Goal: Information Seeking & Learning: Learn about a topic

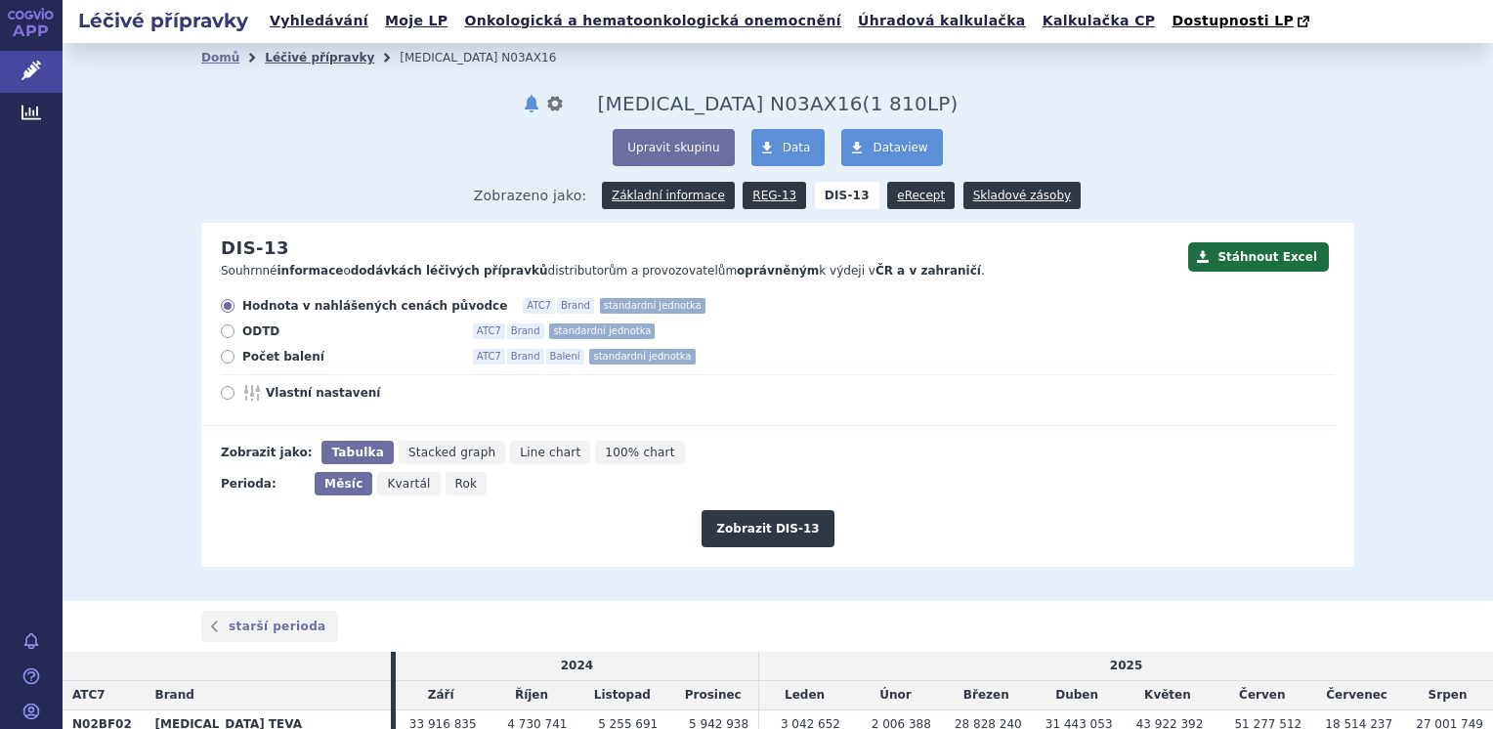
click at [306, 59] on link "Léčivé přípravky" at bounding box center [319, 58] width 109 height 14
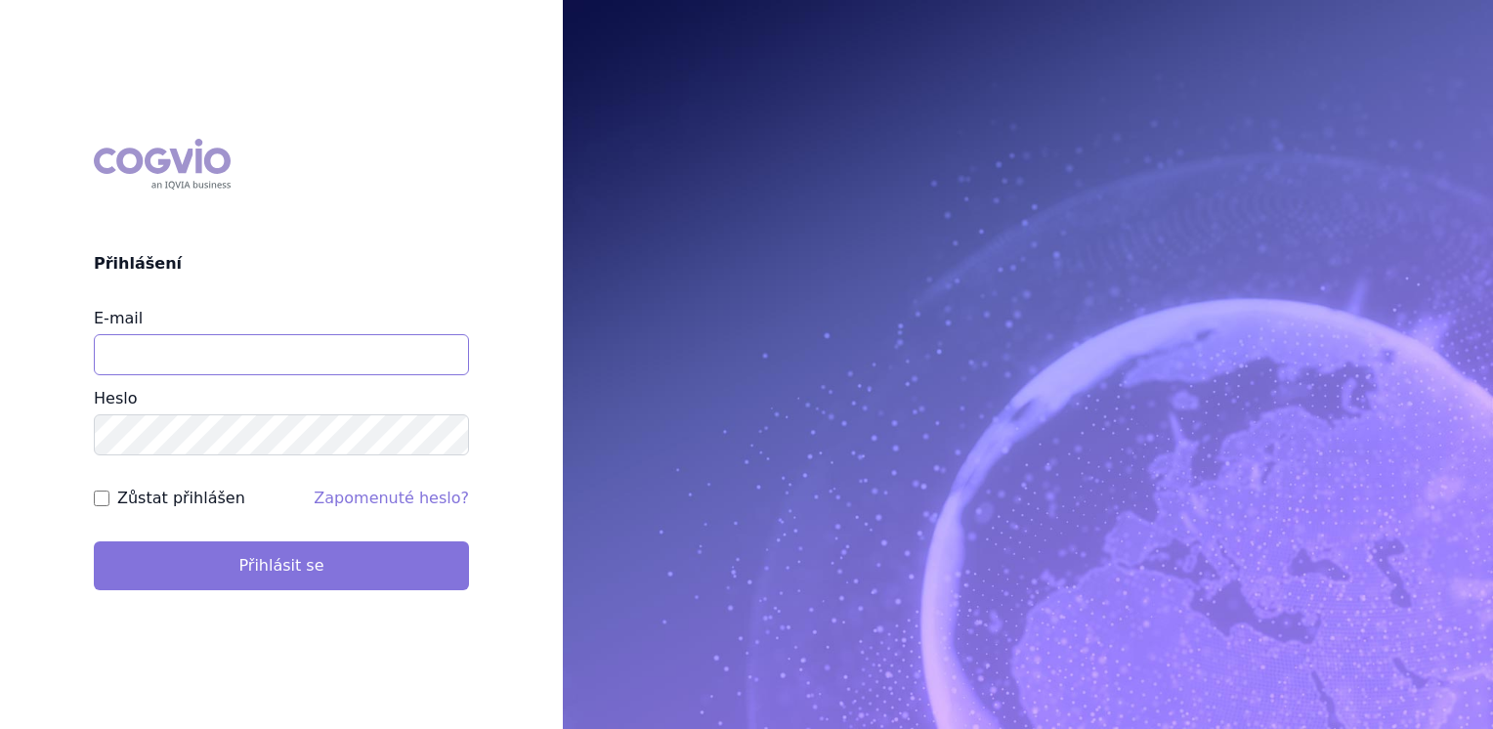
type input "jana_oberreiterova@accord-healthcare.com"
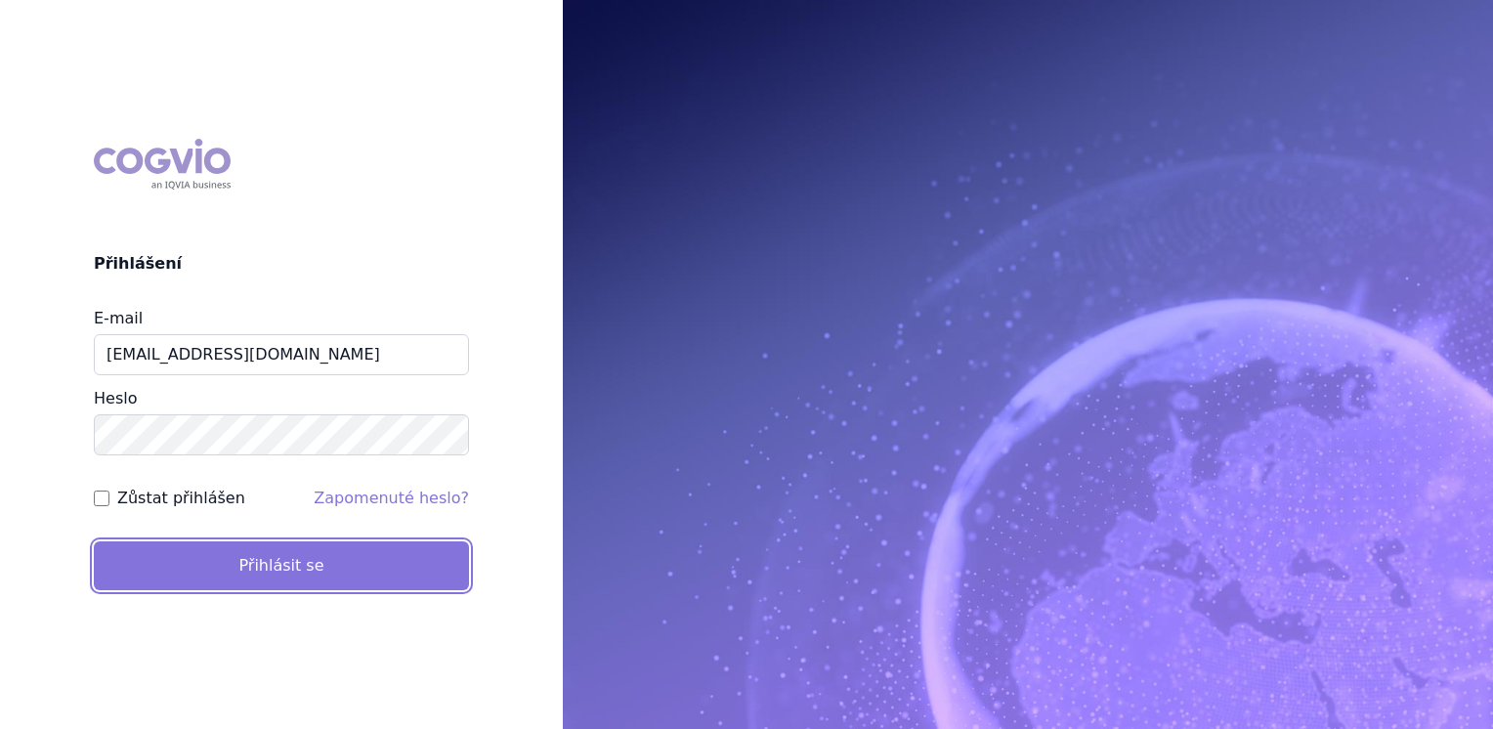
click at [261, 576] on button "Přihlásit se" at bounding box center [281, 565] width 375 height 49
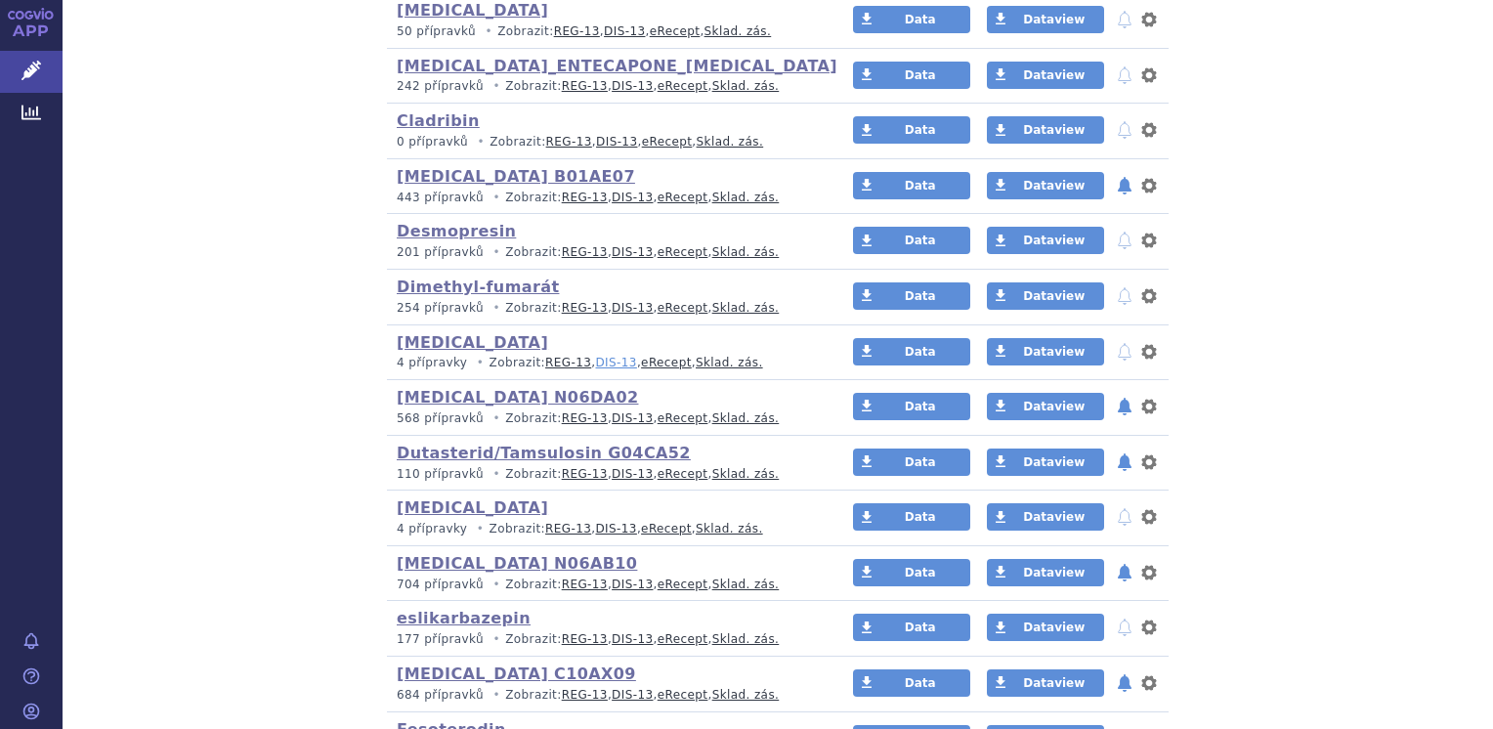
scroll to position [1075, 0]
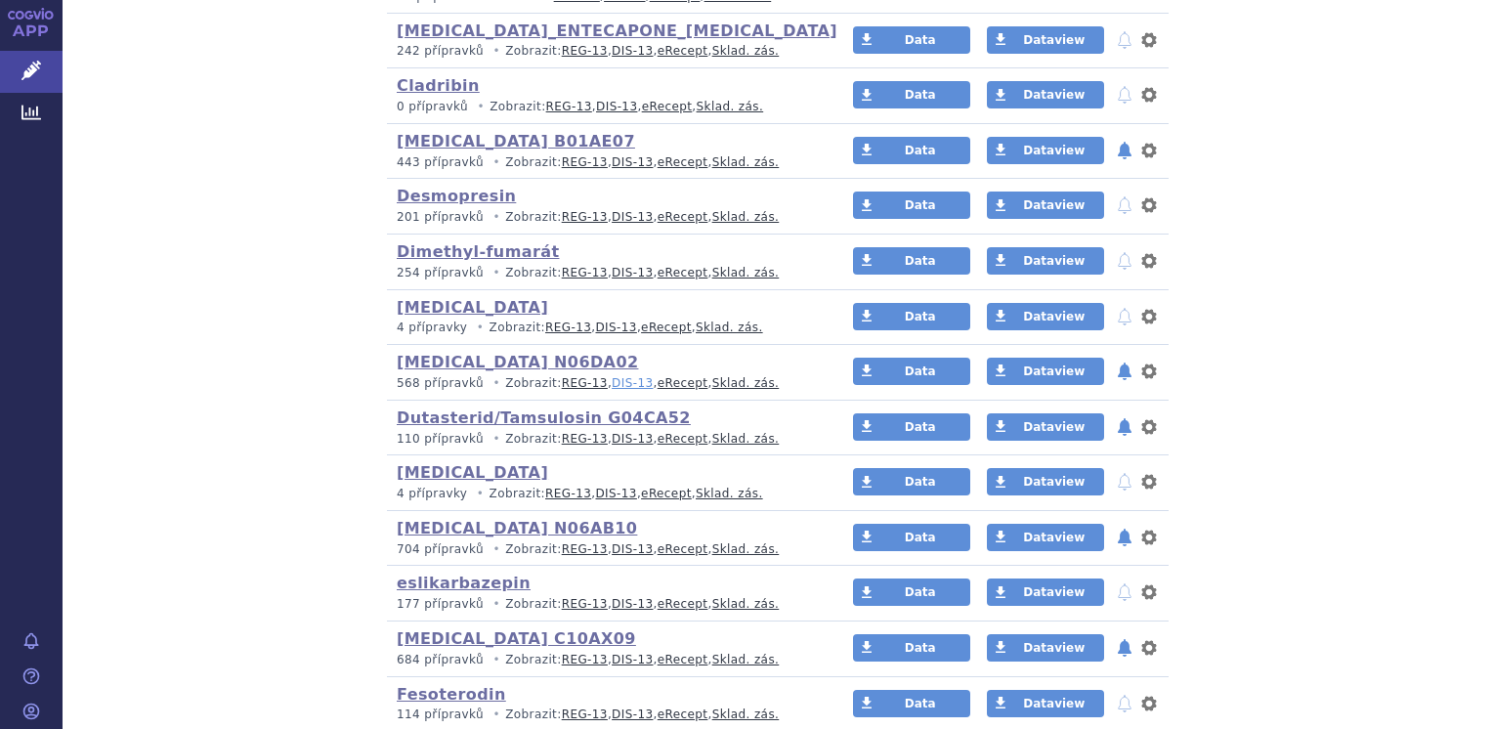
click at [612, 378] on link "DIS-13" at bounding box center [632, 383] width 41 height 14
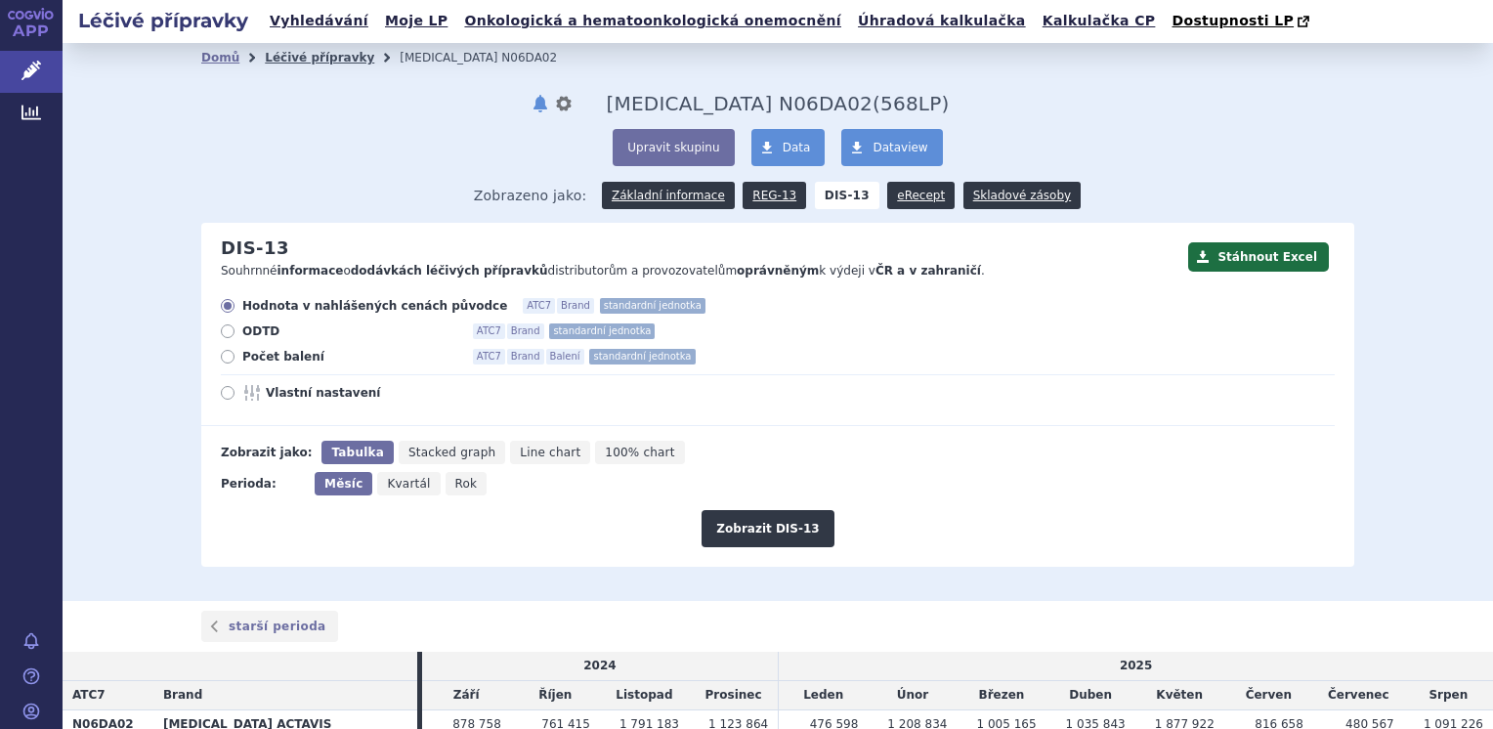
click at [275, 58] on link "Léčivé přípravky" at bounding box center [319, 58] width 109 height 14
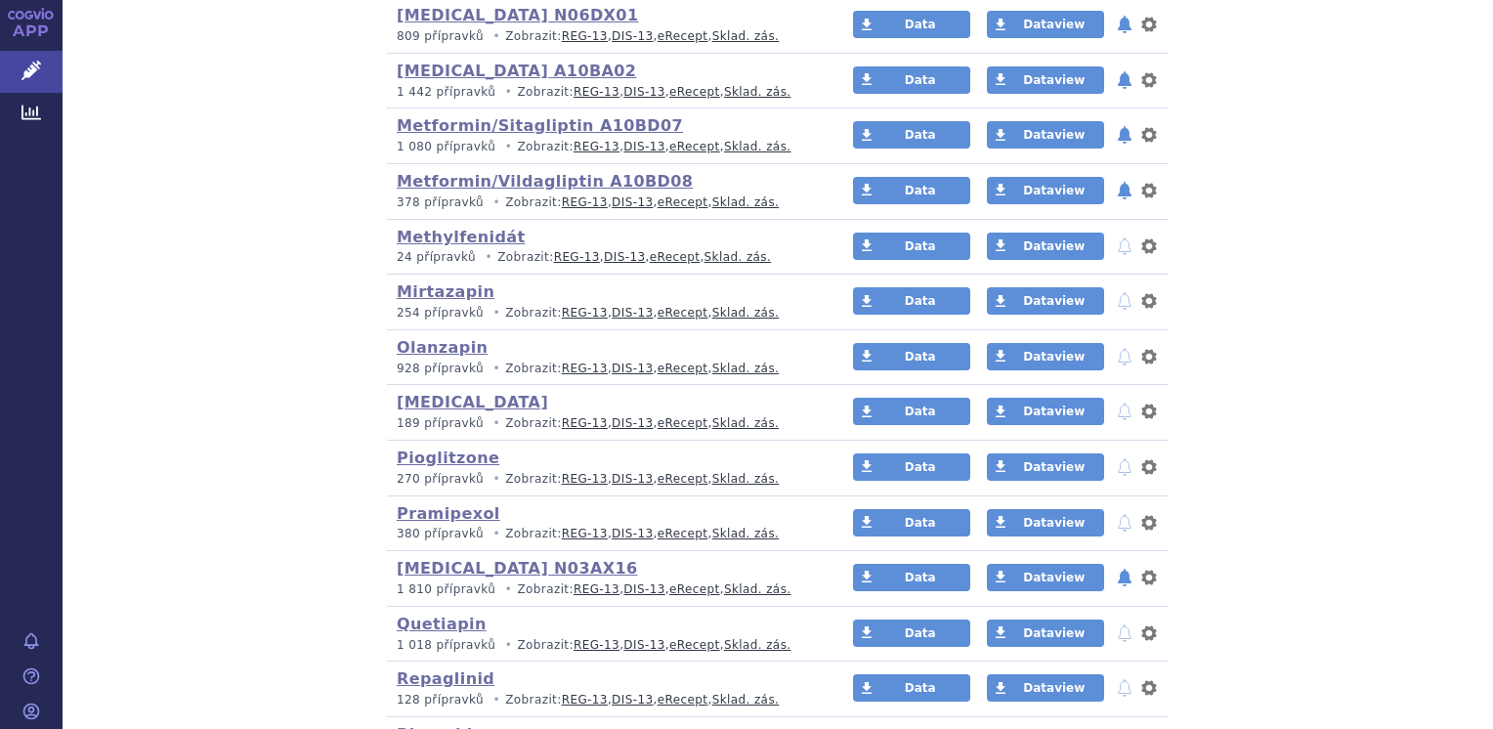
scroll to position [2736, 0]
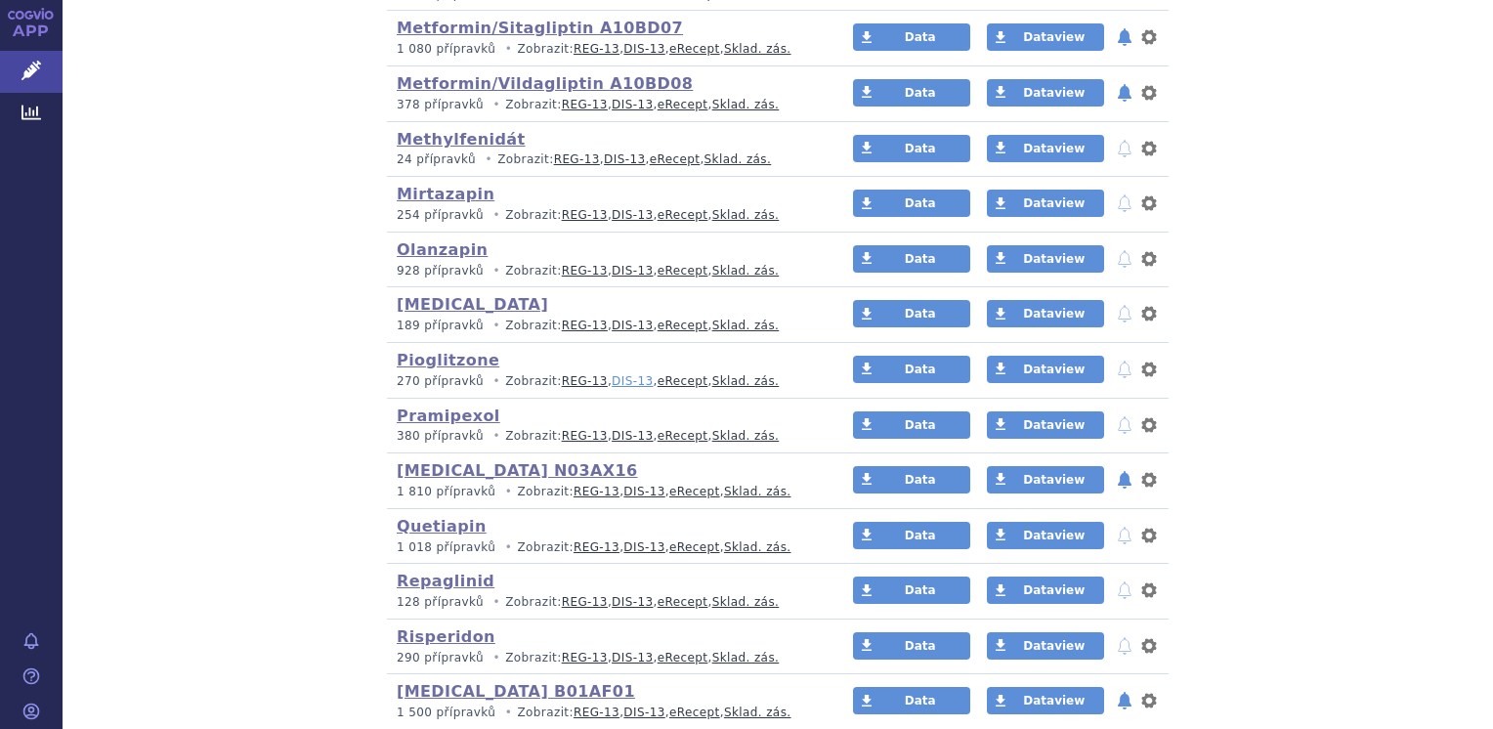
click at [612, 374] on link "DIS-13" at bounding box center [632, 381] width 41 height 14
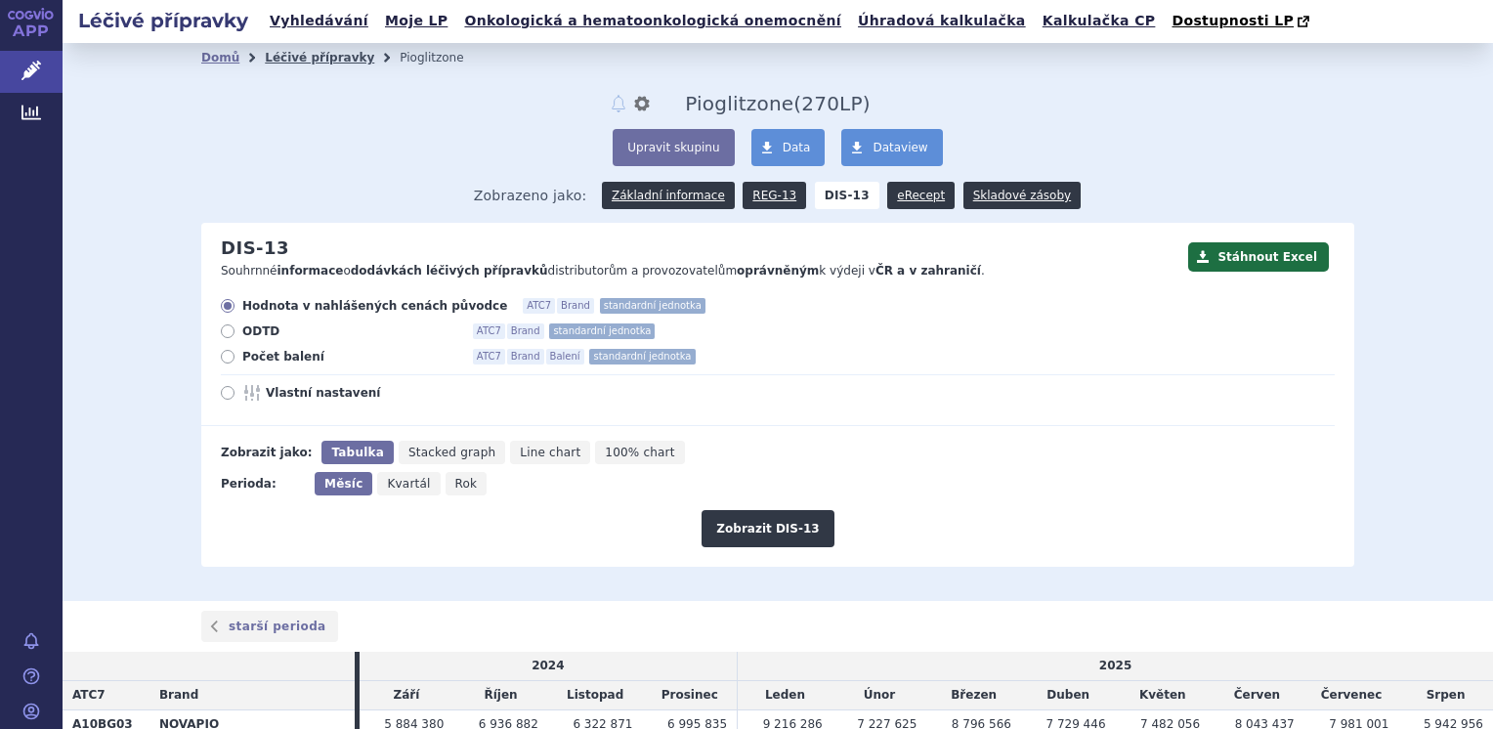
click at [289, 52] on link "Léčivé přípravky" at bounding box center [319, 58] width 109 height 14
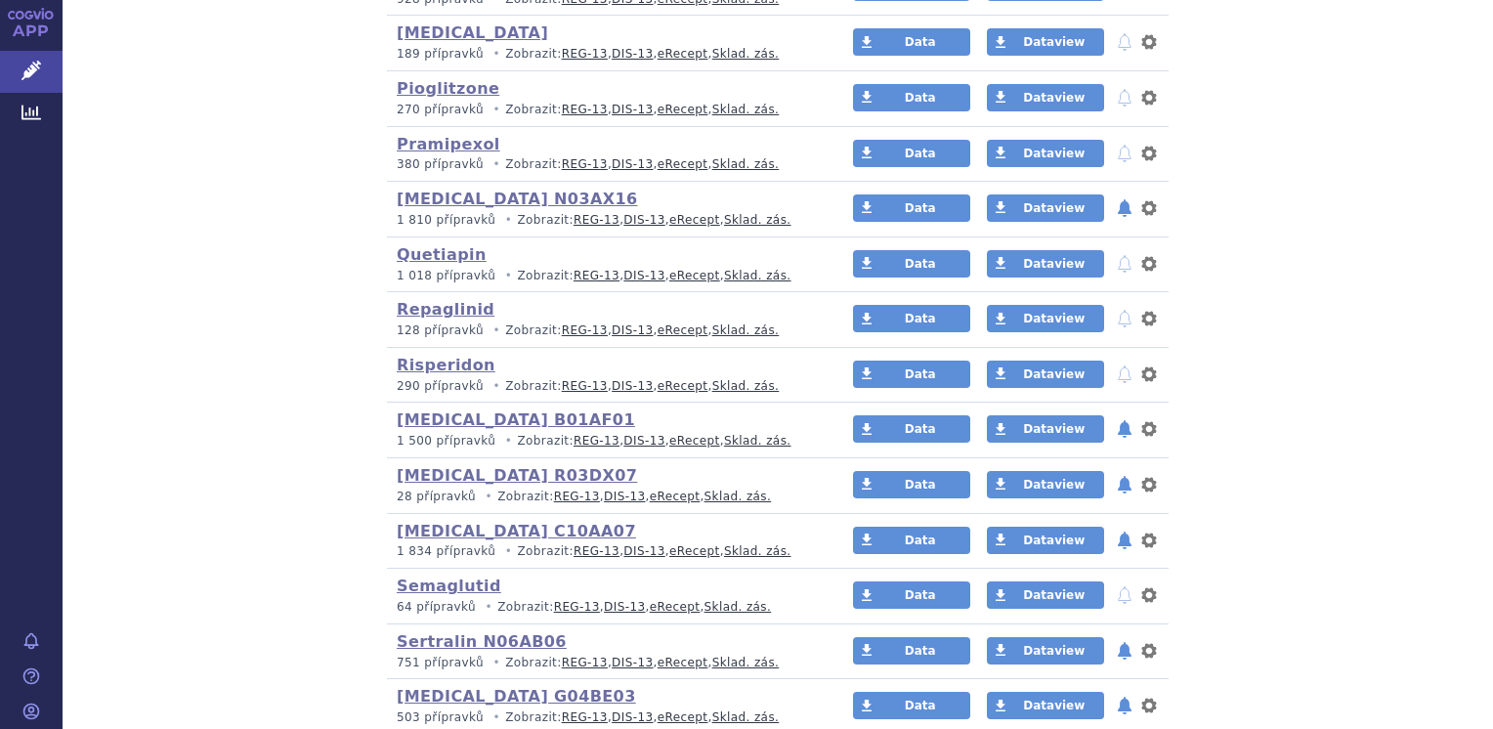
scroll to position [3029, 0]
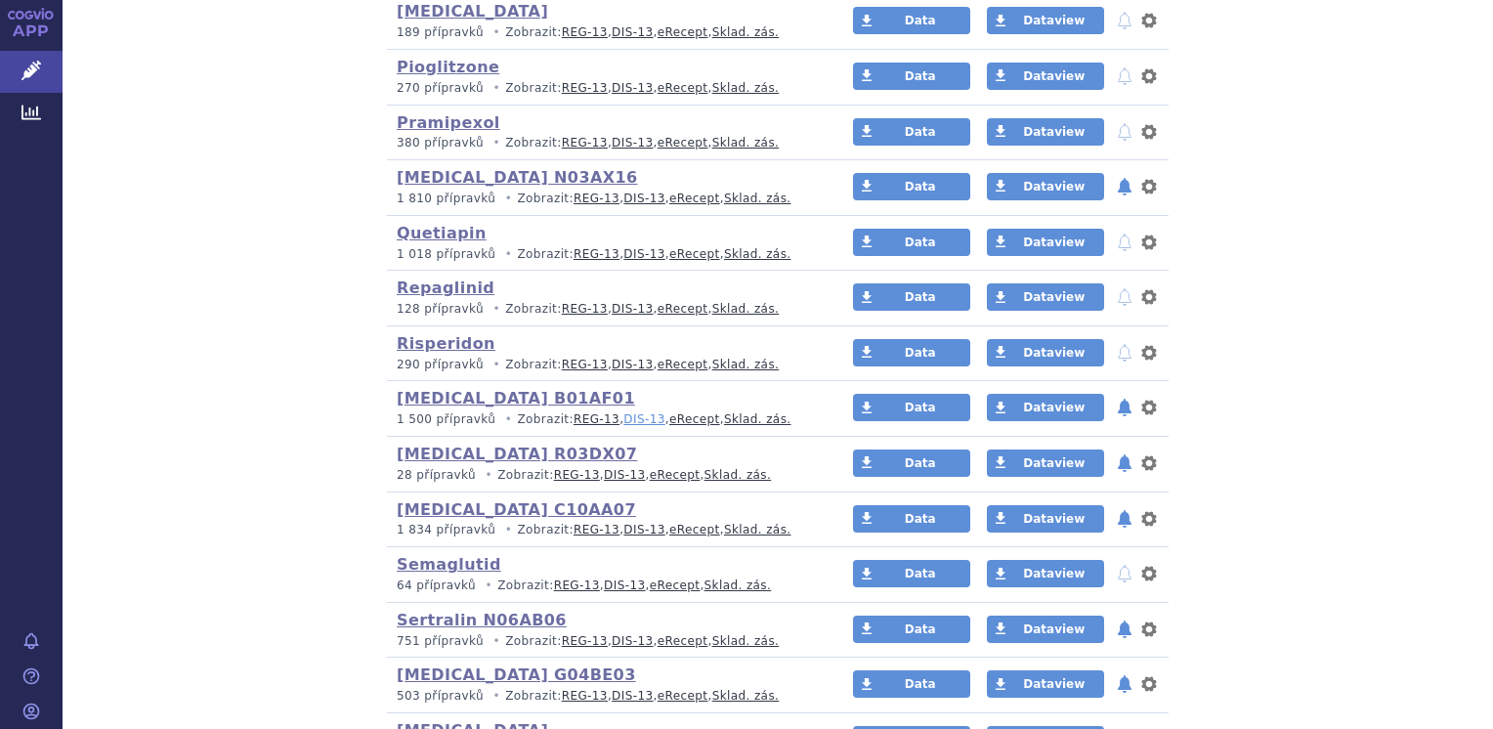
click at [623, 412] on link "DIS-13" at bounding box center [643, 419] width 41 height 14
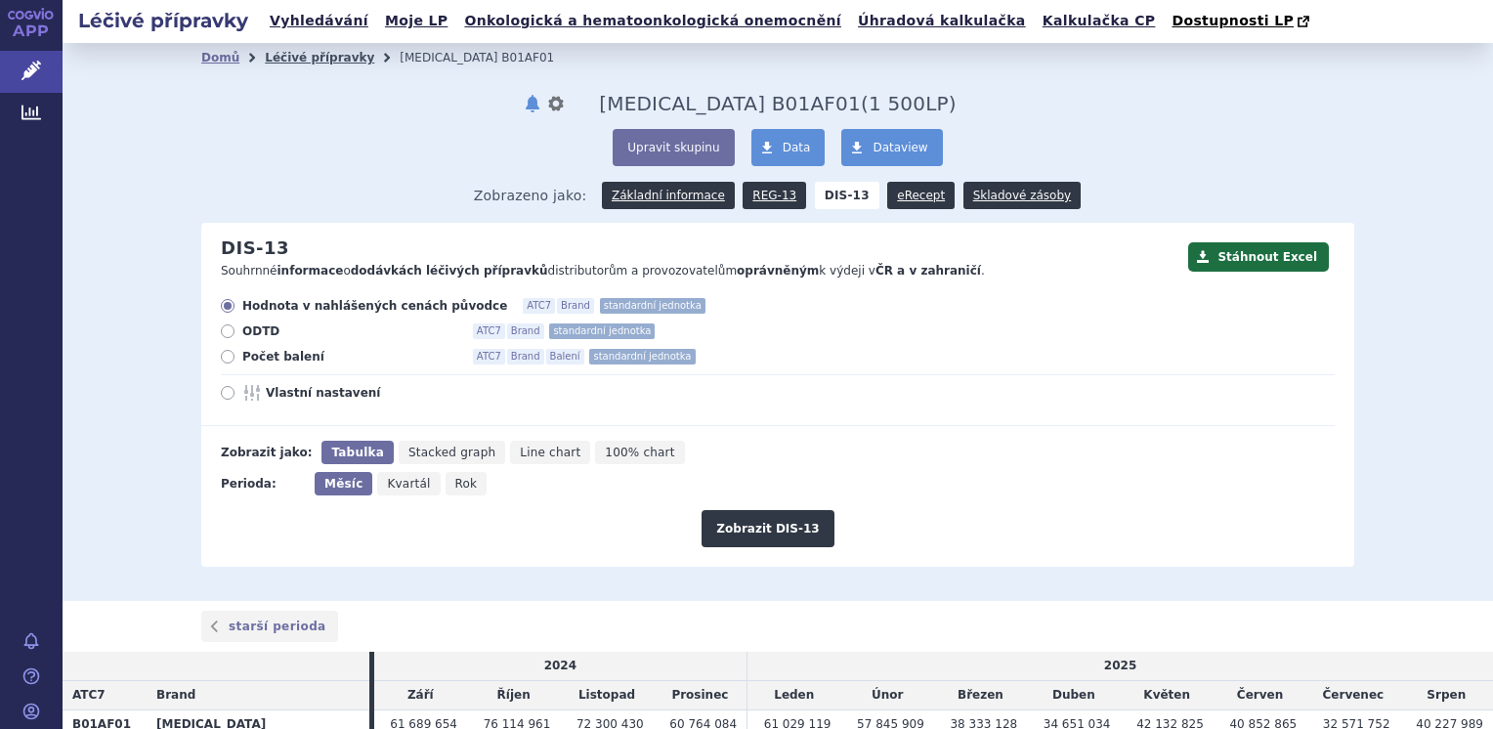
click at [301, 62] on link "Léčivé přípravky" at bounding box center [319, 58] width 109 height 14
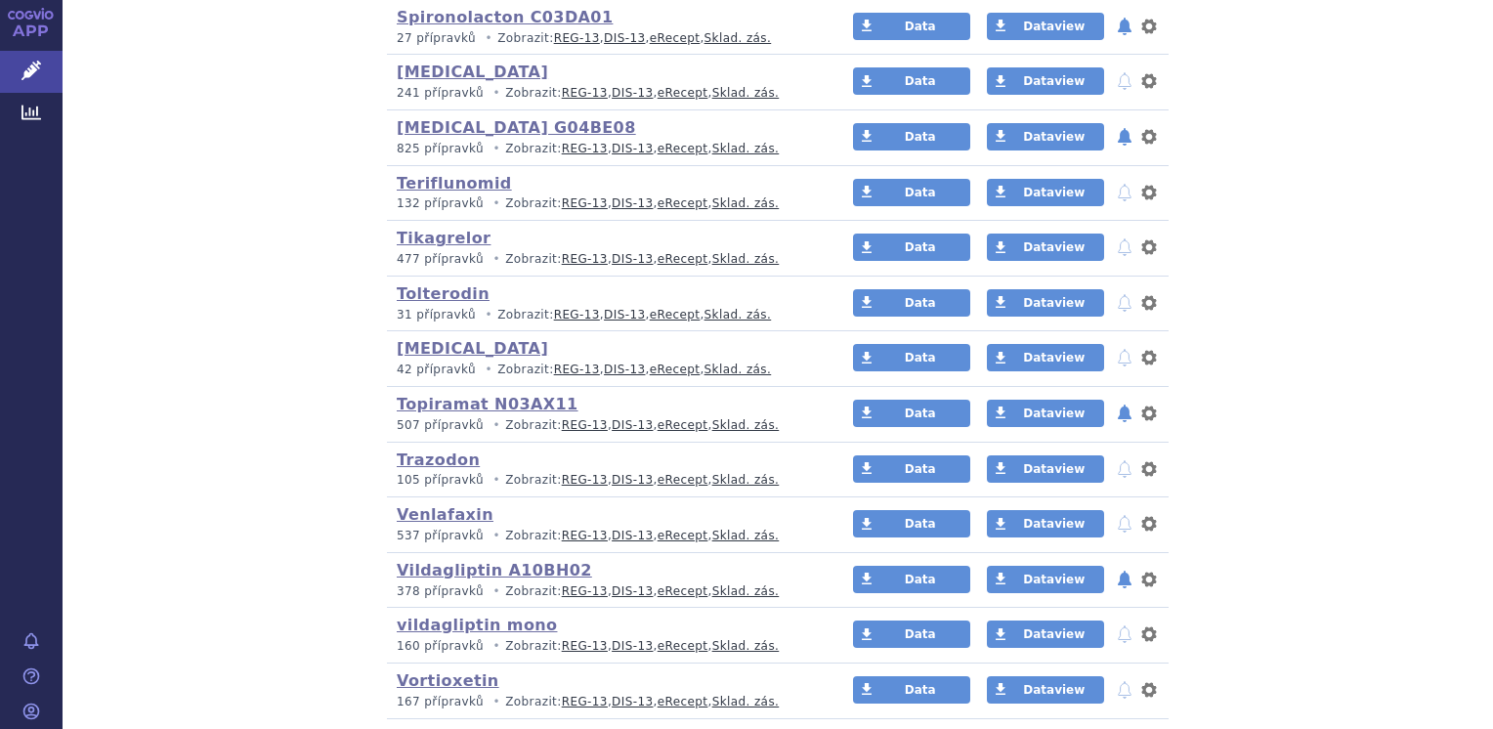
scroll to position [4201, 0]
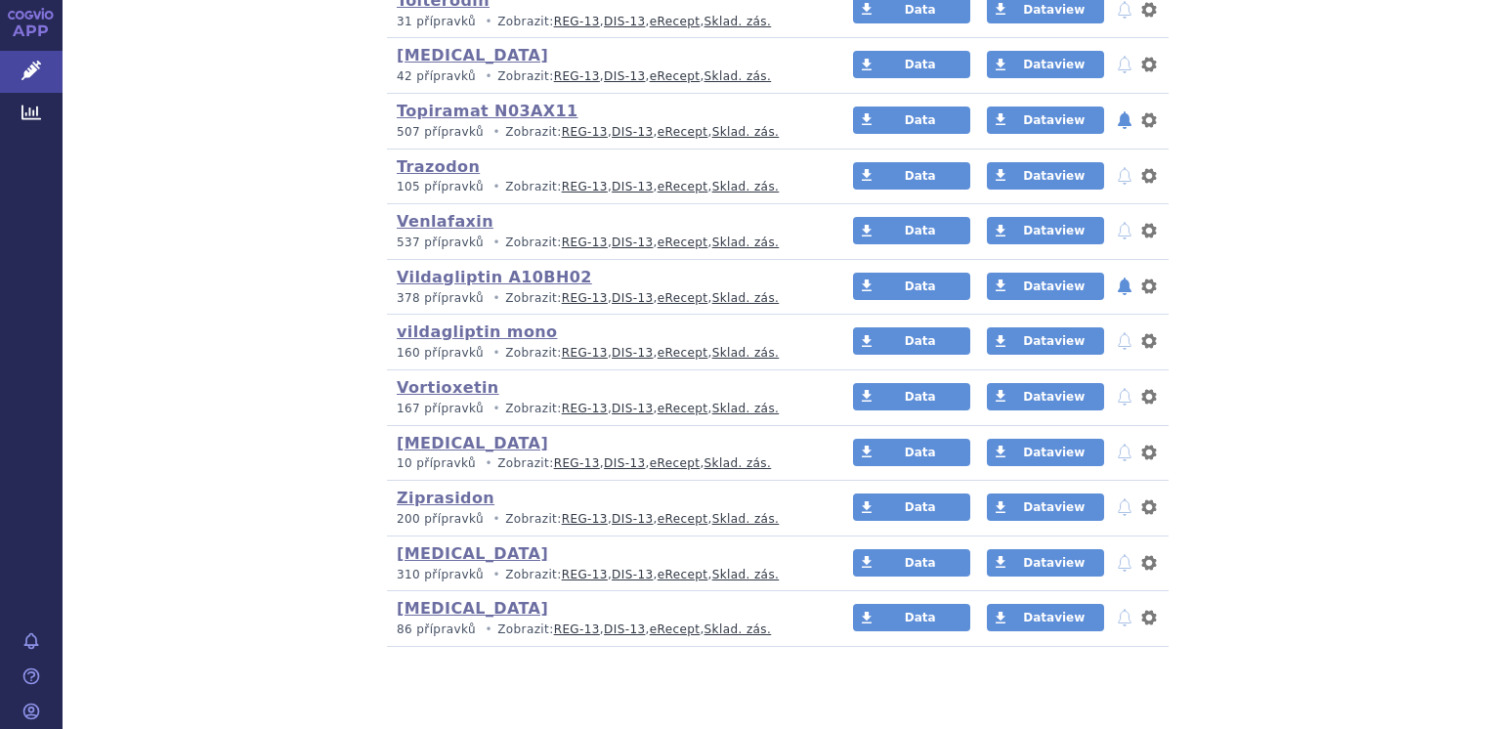
click at [604, 622] on link "DIS-13" at bounding box center [624, 629] width 41 height 14
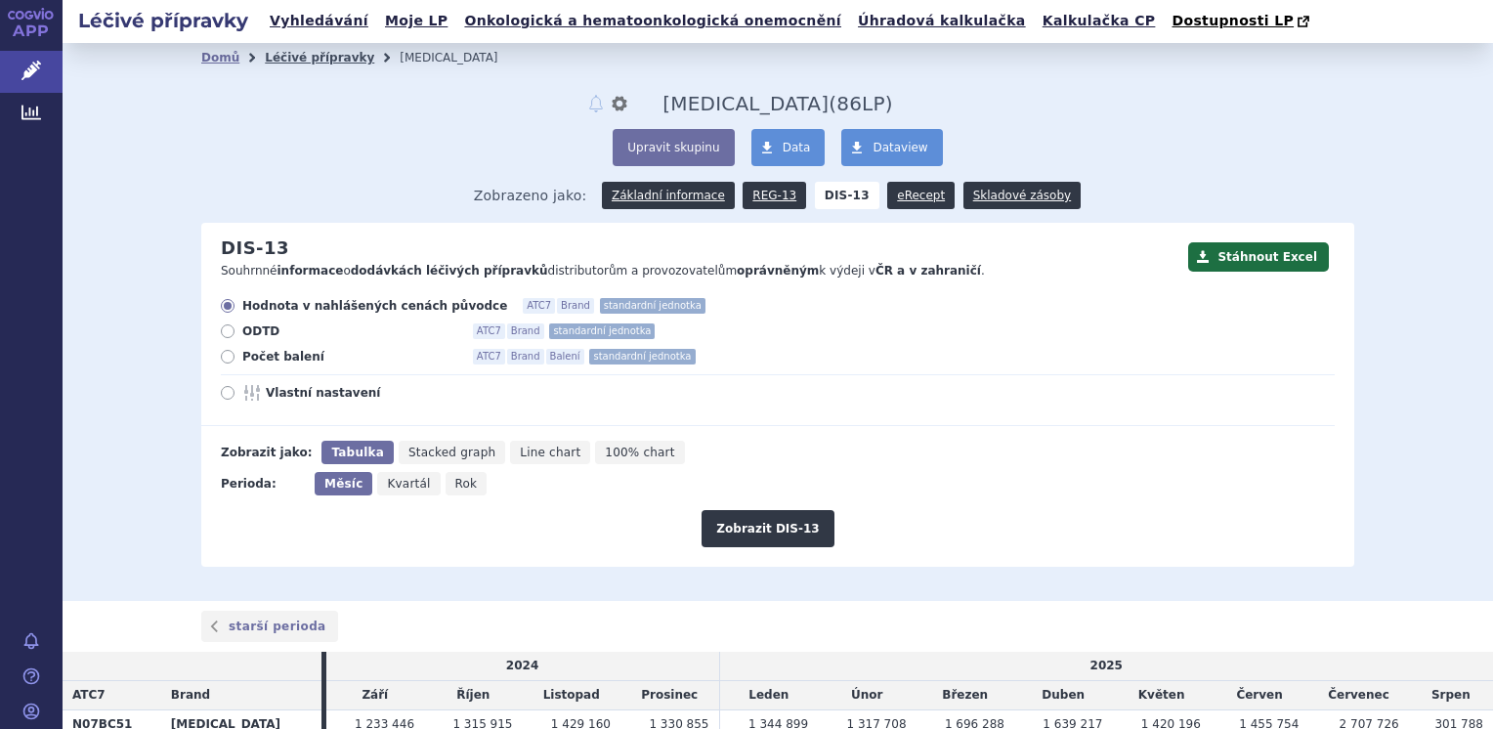
click at [302, 64] on link "Léčivé přípravky" at bounding box center [319, 58] width 109 height 14
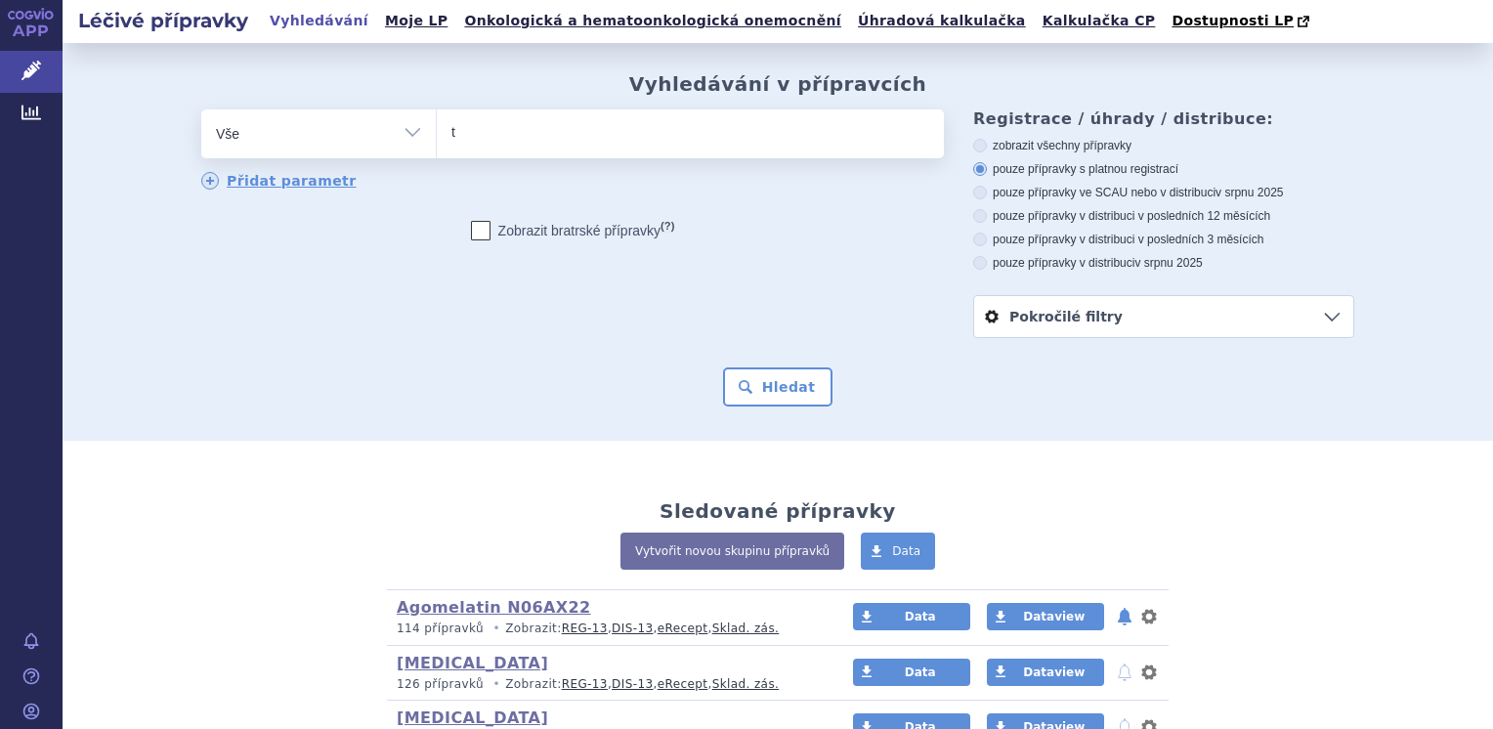
type input "tr"
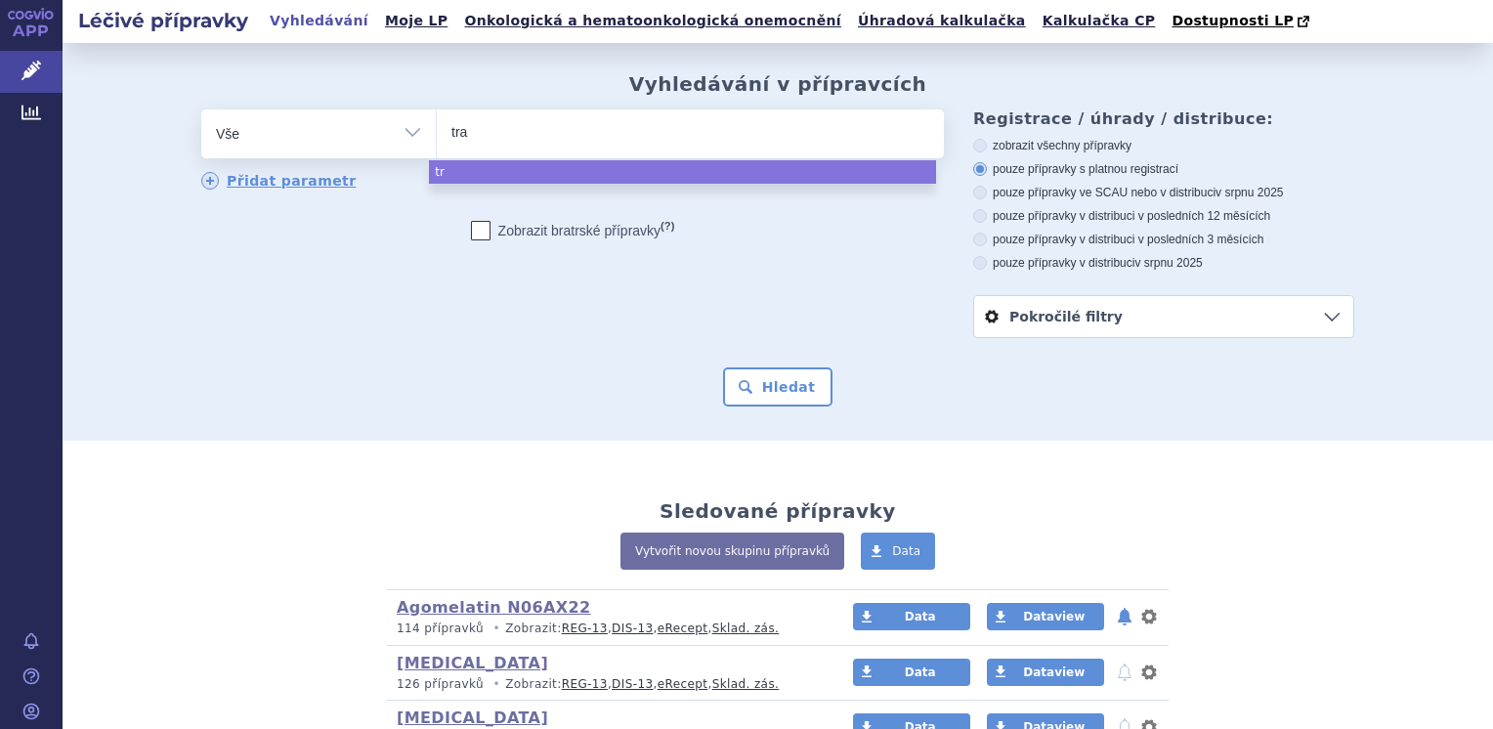
type input "traz"
type input "trazod"
type input "trazodo"
select select "trazodo"
click at [812, 378] on button "Hledat" at bounding box center [778, 386] width 110 height 39
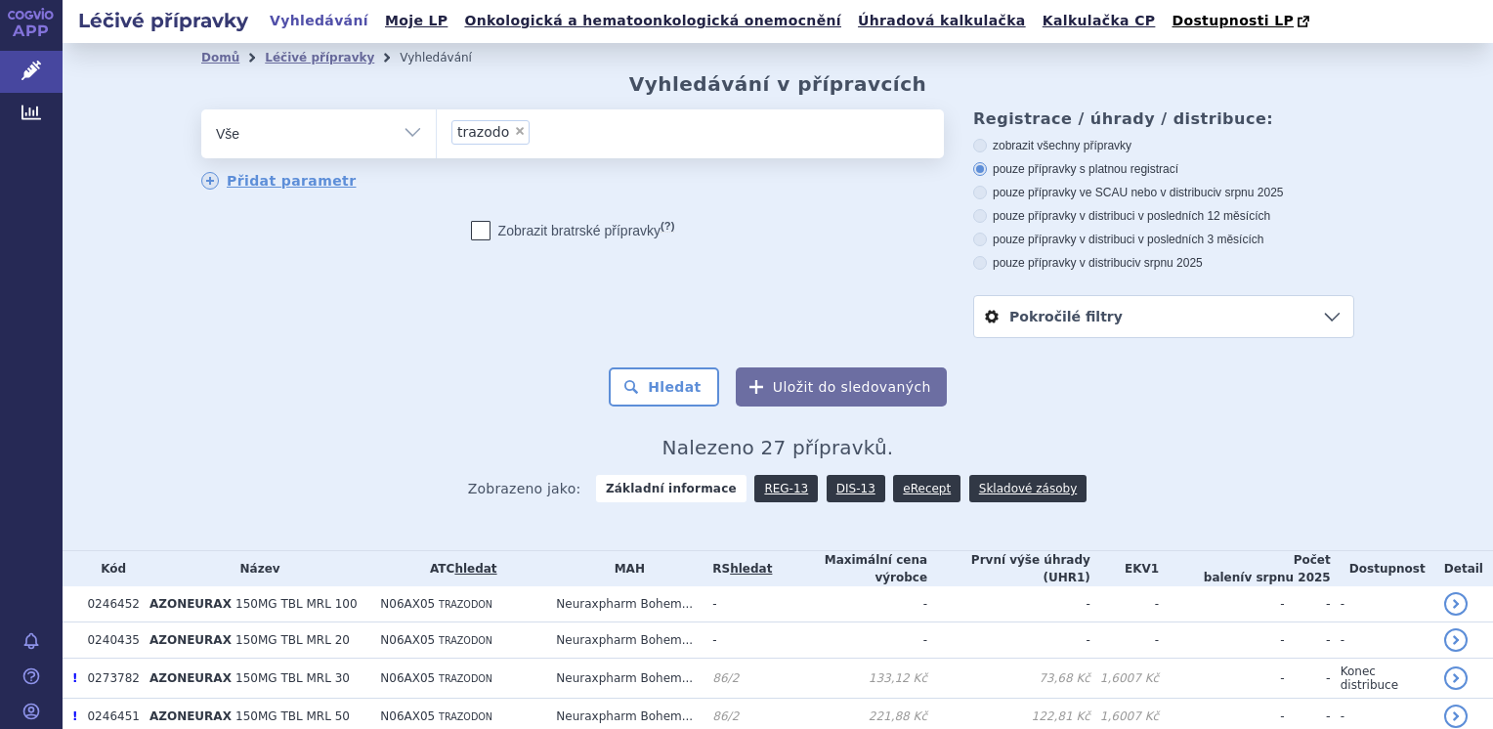
scroll to position [293, 0]
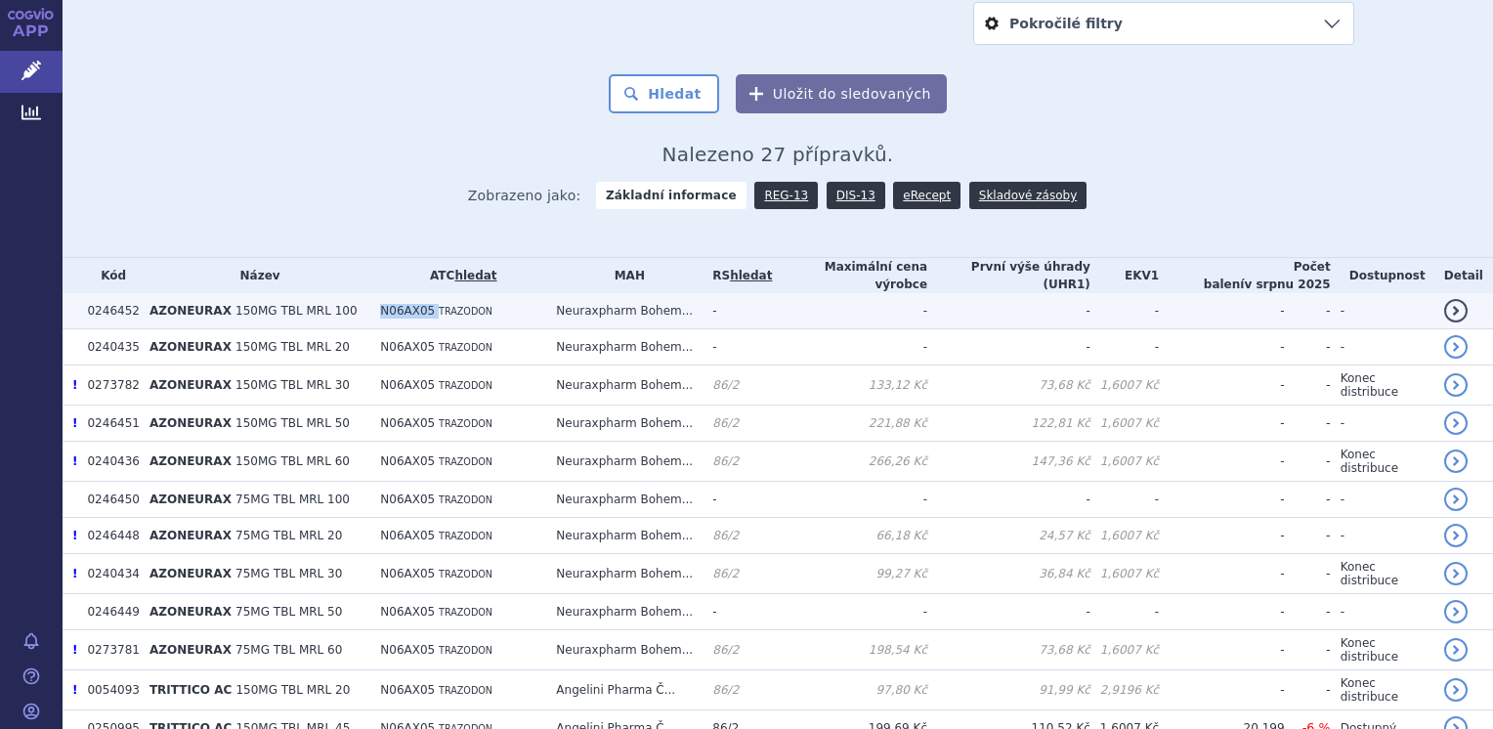
drag, startPoint x: 375, startPoint y: 302, endPoint x: 433, endPoint y: 302, distance: 57.6
click at [433, 302] on td "N06AX05 TRAZODON" at bounding box center [458, 311] width 176 height 36
copy td "N06AX05"
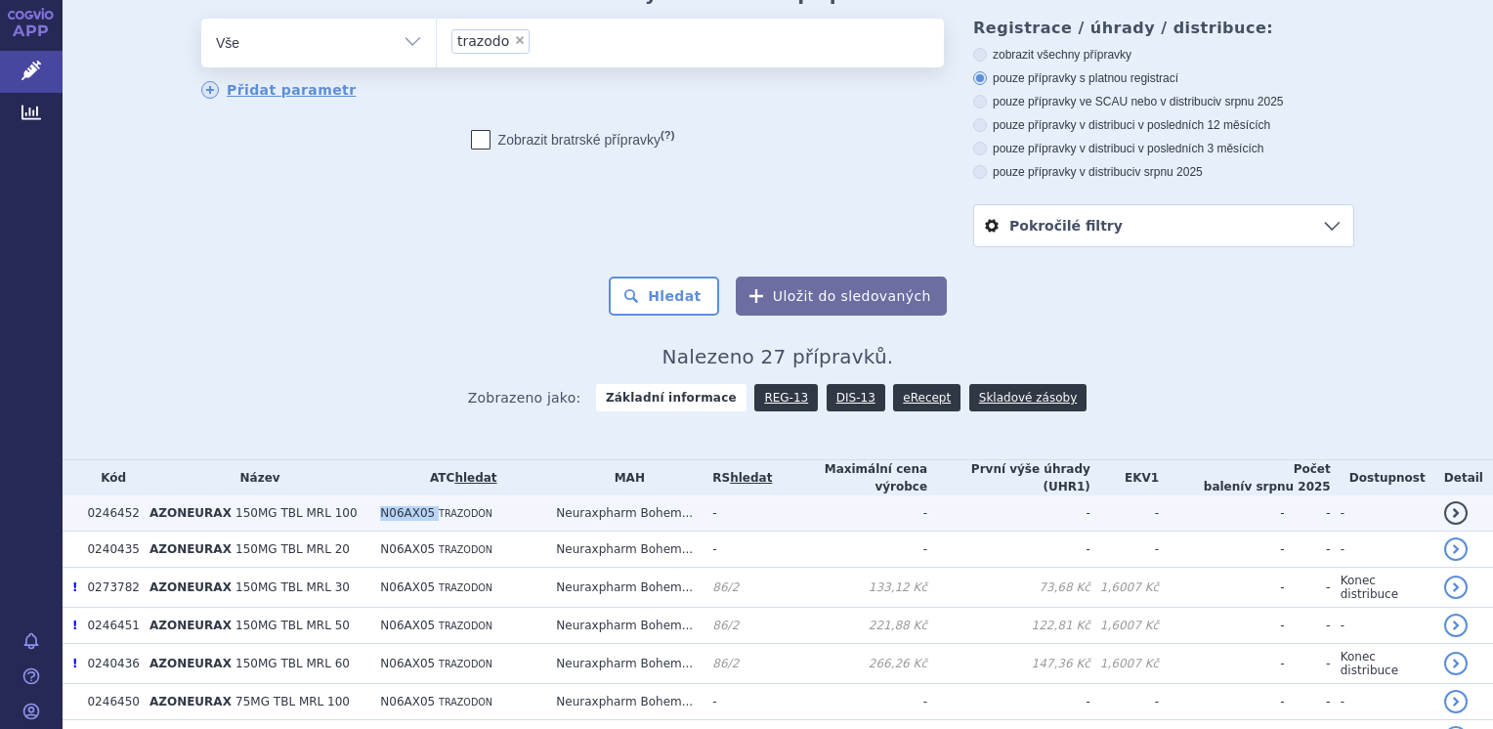
scroll to position [0, 0]
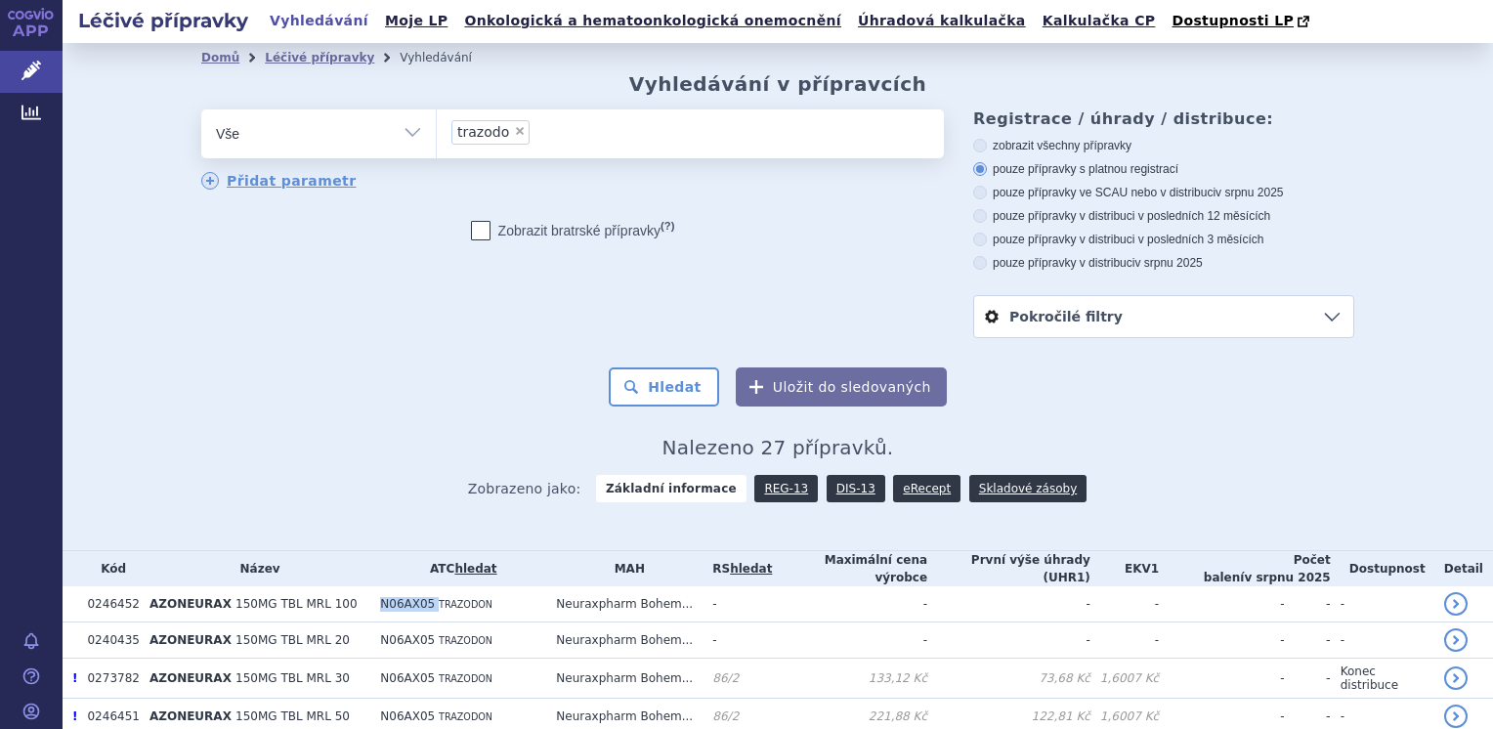
click at [514, 132] on span "×" at bounding box center [520, 131] width 12 height 12
click at [437, 132] on select "trazodo" at bounding box center [436, 132] width 1 height 49
select select
type input "N06AX05"
select select "N06AX05"
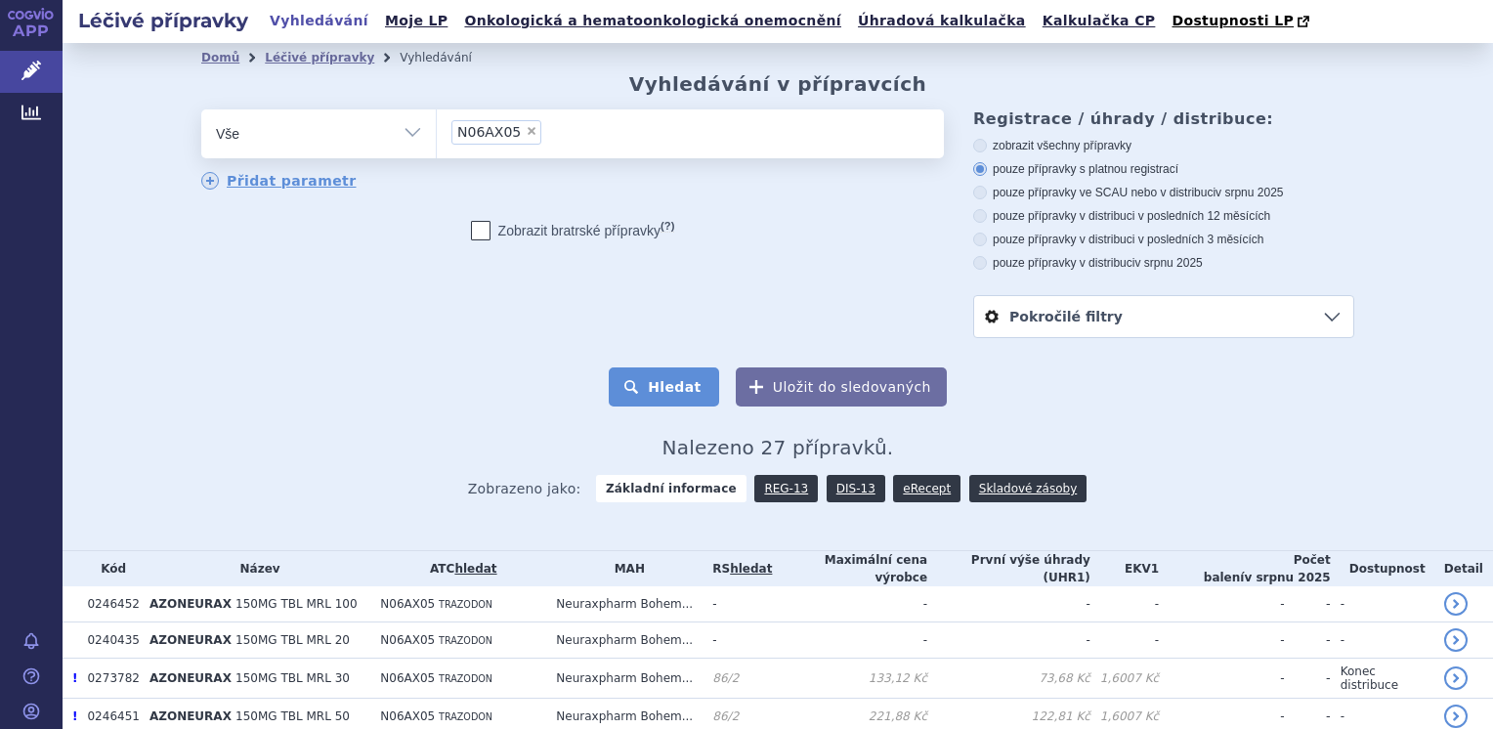
click at [687, 390] on button "Hledat" at bounding box center [664, 386] width 110 height 39
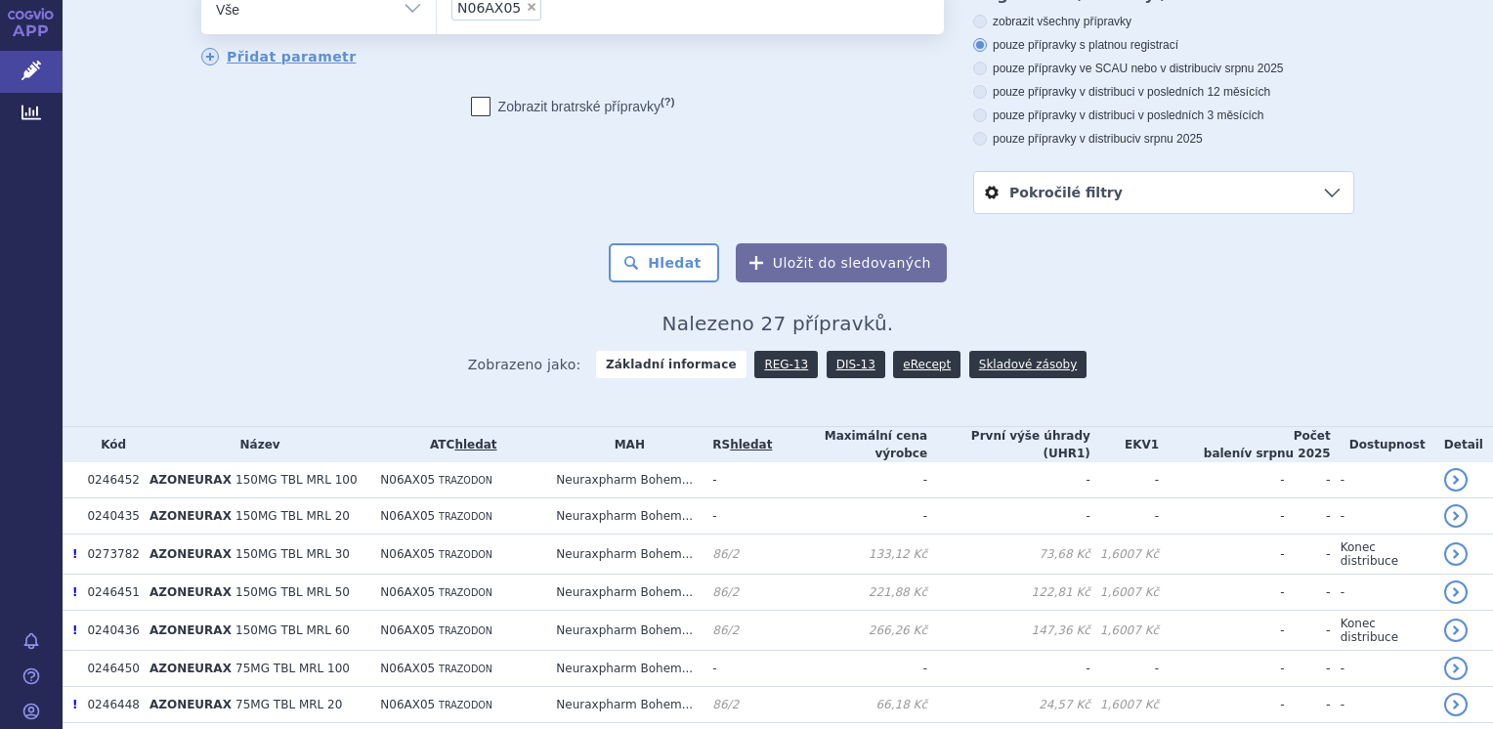
scroll to position [98, 0]
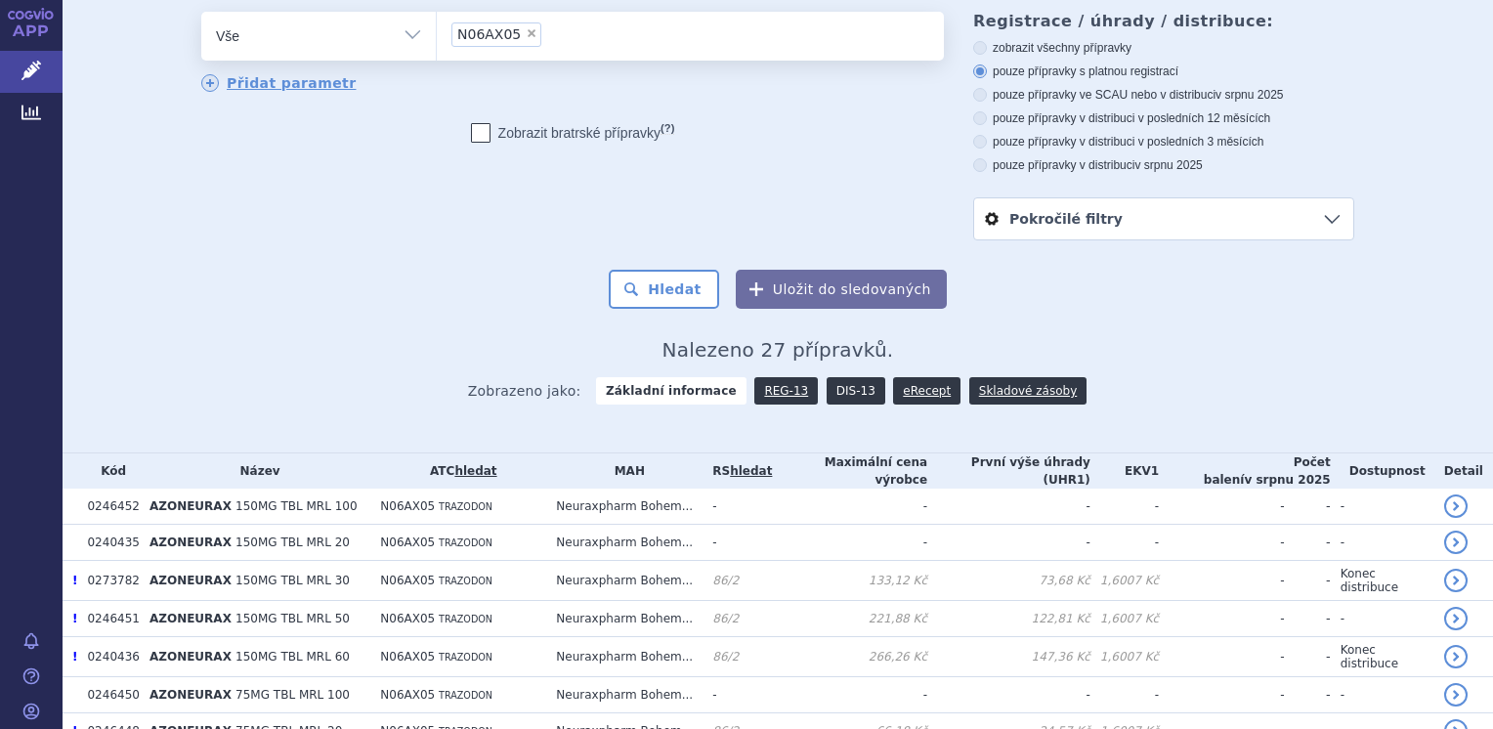
click at [832, 393] on link "DIS-13" at bounding box center [856, 390] width 59 height 27
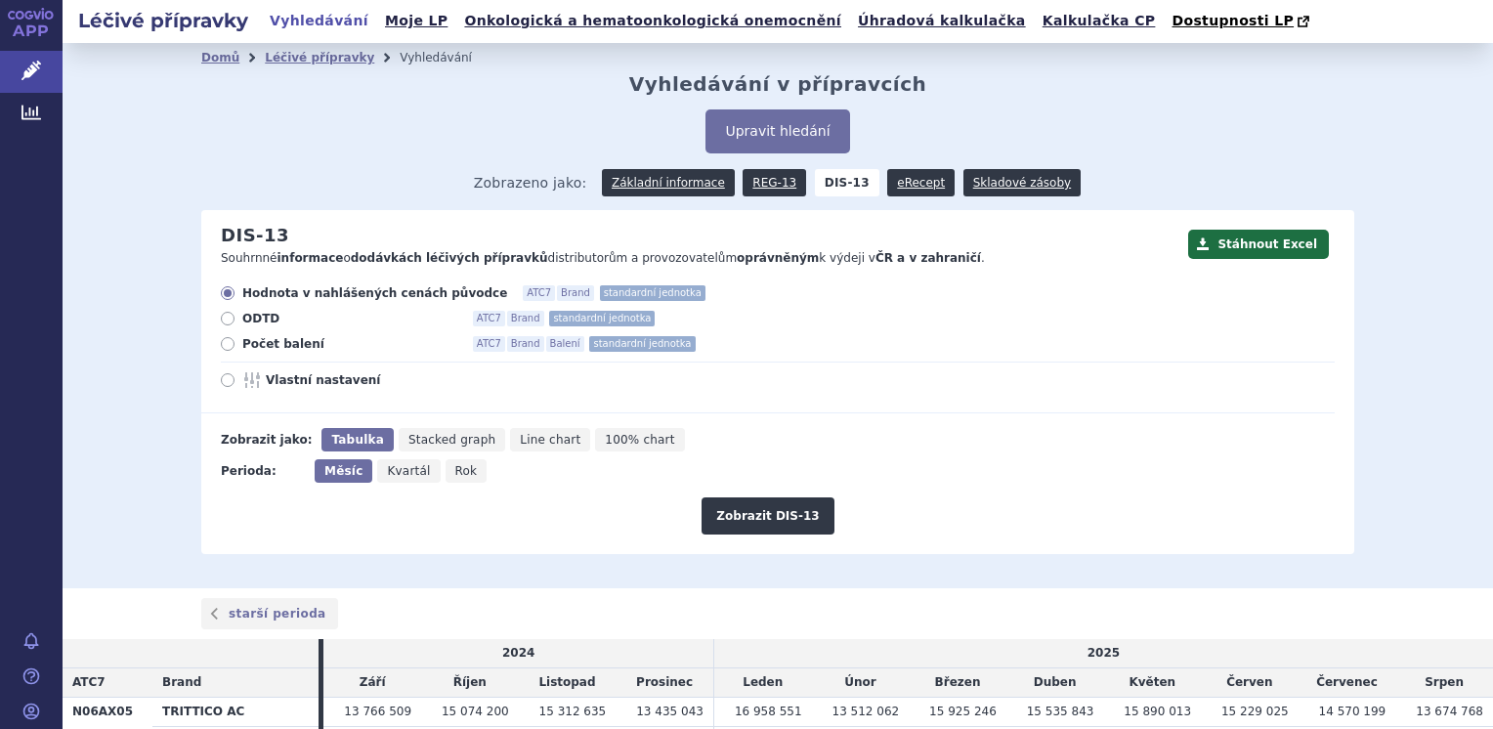
scroll to position [164, 0]
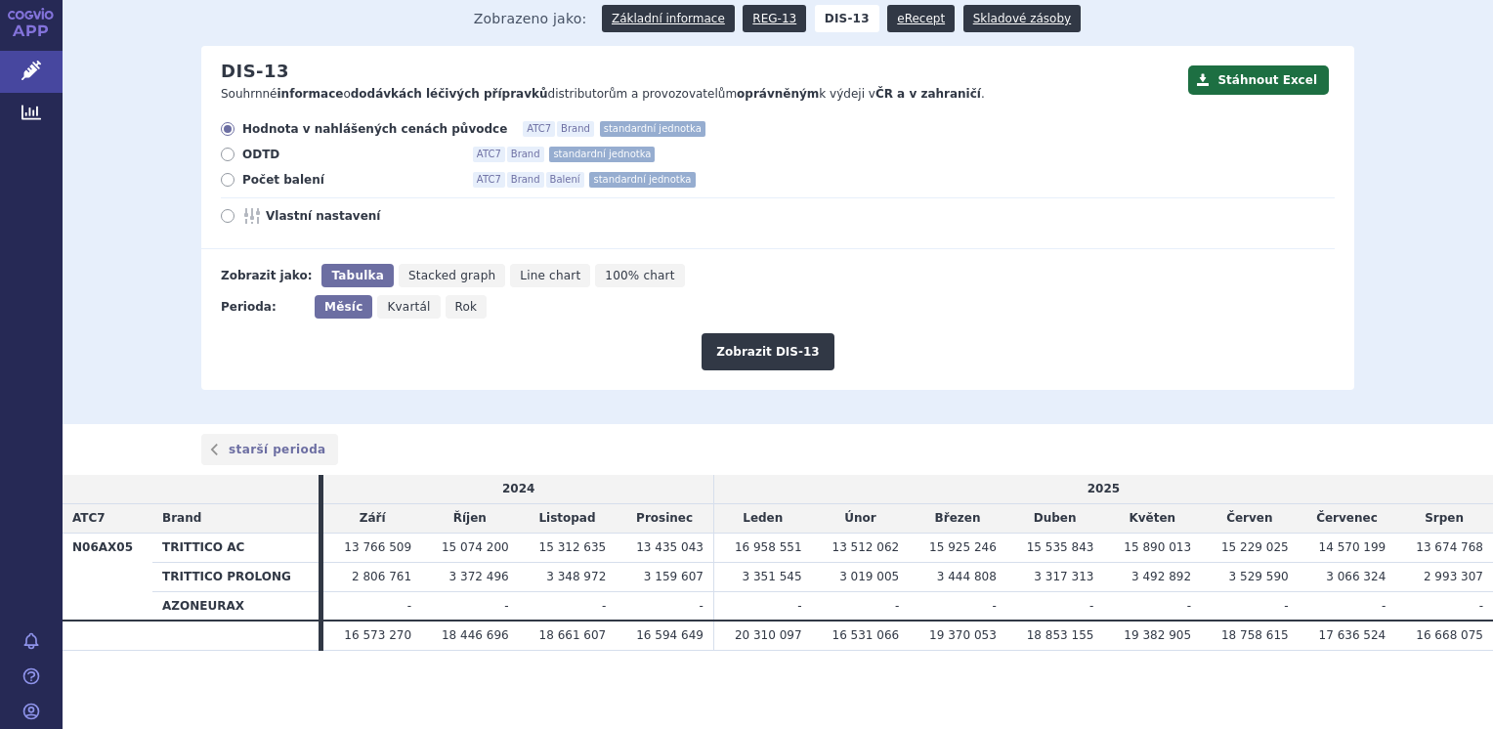
click at [455, 309] on span "Rok" at bounding box center [466, 307] width 22 height 14
click at [446, 308] on input "Rok" at bounding box center [452, 301] width 13 height 13
radio input "true"
click at [224, 186] on icon at bounding box center [228, 180] width 14 height 14
click at [224, 186] on input "Počet balení ATC7 Brand Balení standardní jednotka" at bounding box center [229, 182] width 13 height 13
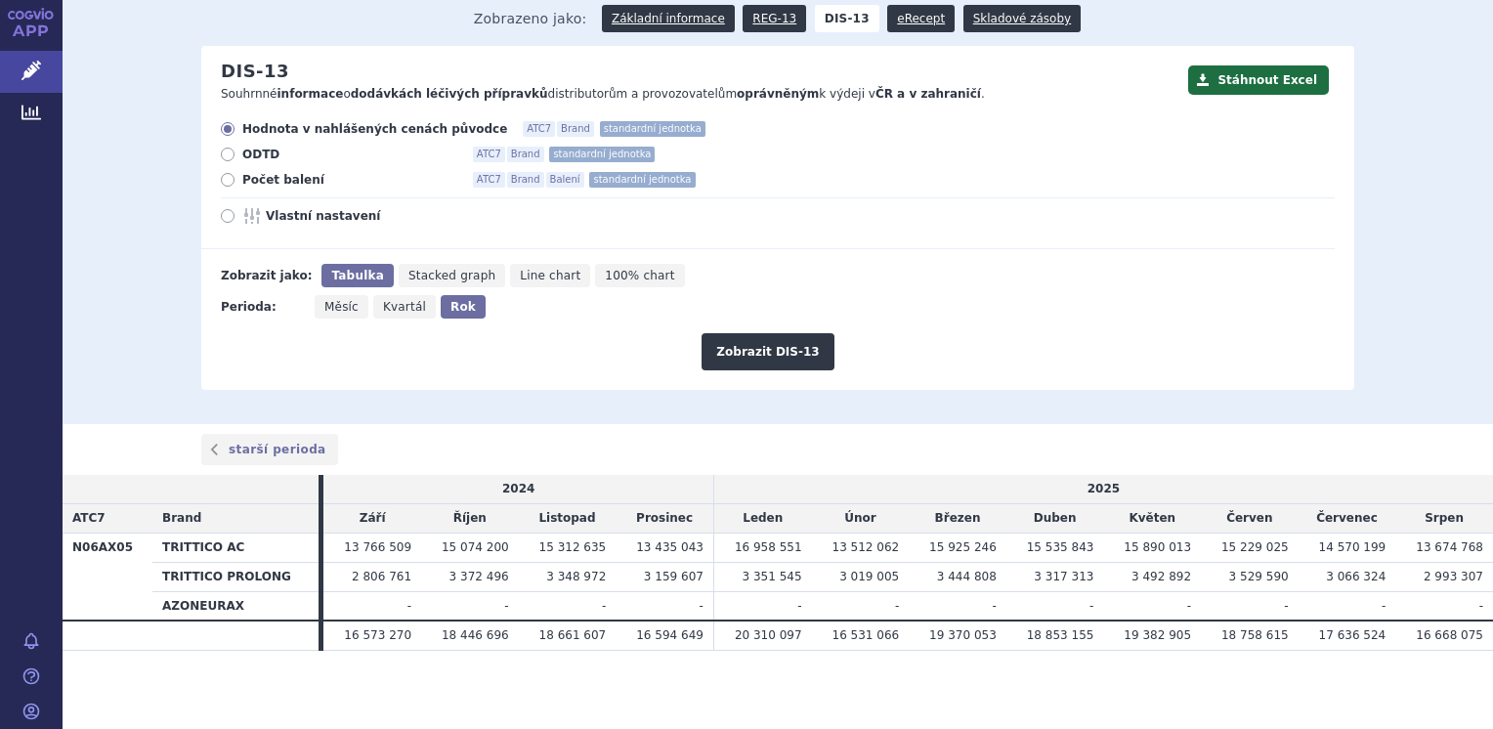
radio input "true"
click at [223, 129] on icon at bounding box center [228, 129] width 14 height 14
click at [223, 129] on input "Hodnota v nahlášených cenách původce ATC7 Brand standardní jednotka" at bounding box center [229, 131] width 13 height 13
radio input "true"
click at [746, 353] on button "Zobrazit DIS-13" at bounding box center [767, 351] width 132 height 37
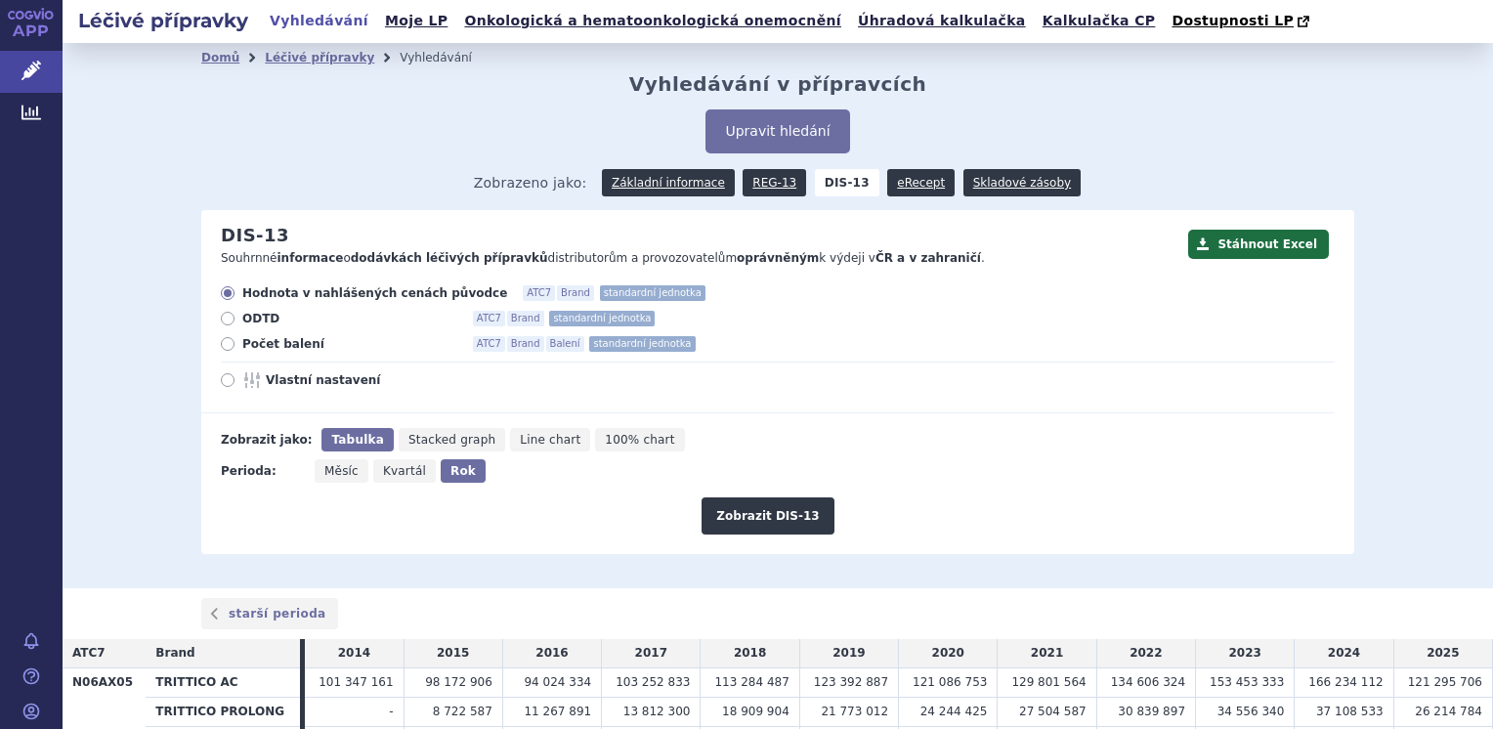
scroll to position [135, 0]
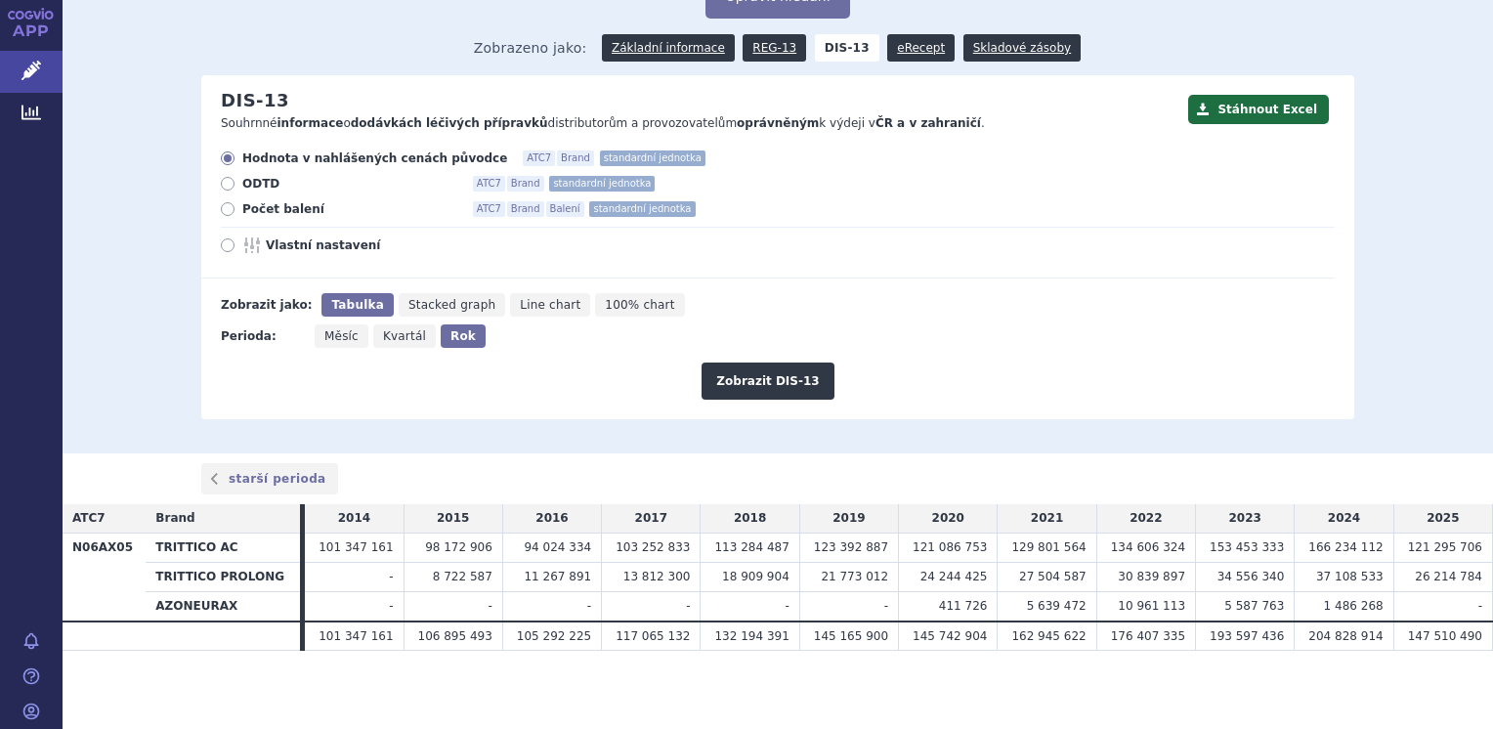
drag, startPoint x: 255, startPoint y: 686, endPoint x: 250, endPoint y: 662, distance: 24.0
click at [255, 686] on section "Domů Léčivé přípravky Vyhledávání Vyhledávání v přípravcích Upravit hledání ods…" at bounding box center [778, 318] width 1430 height 821
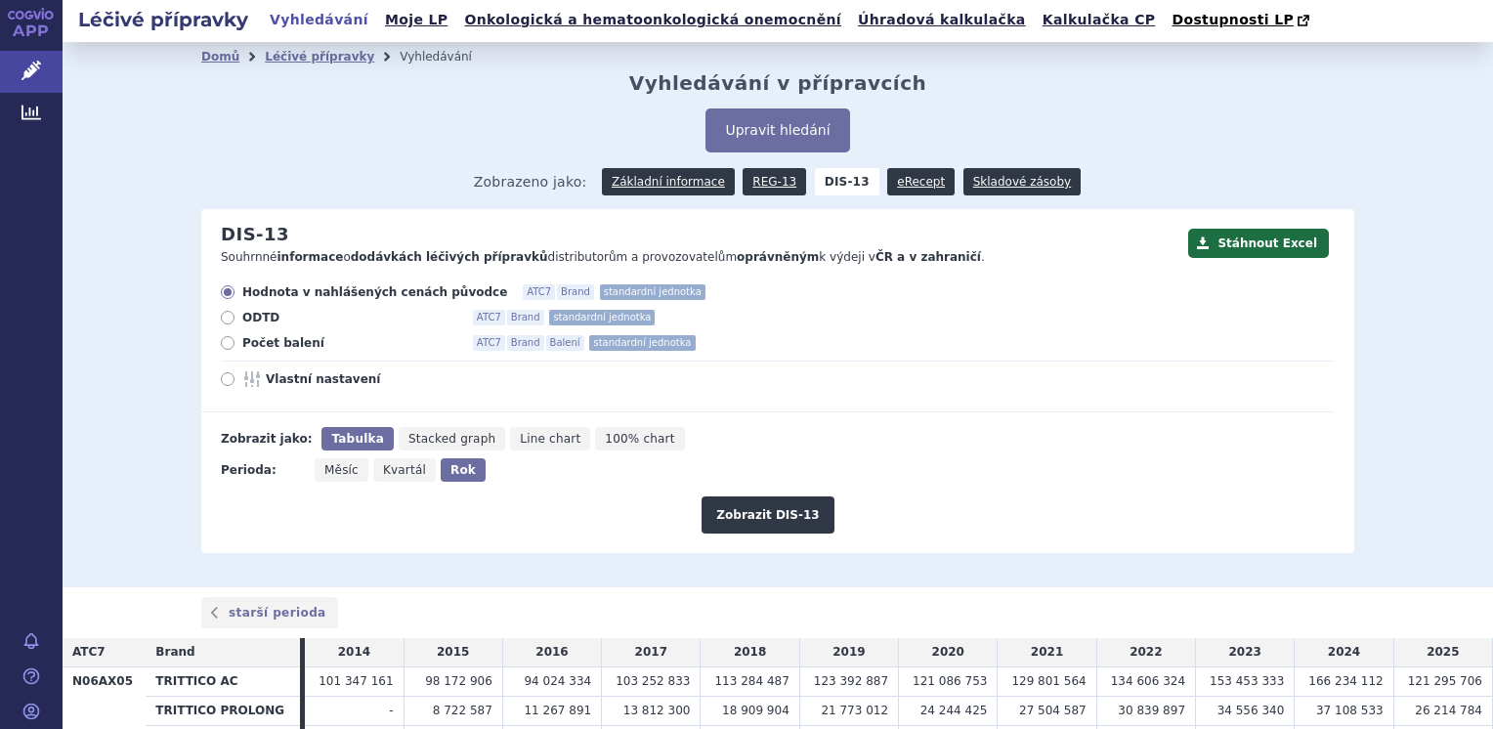
scroll to position [0, 0]
click at [285, 60] on link "Léčivé přípravky" at bounding box center [319, 58] width 109 height 14
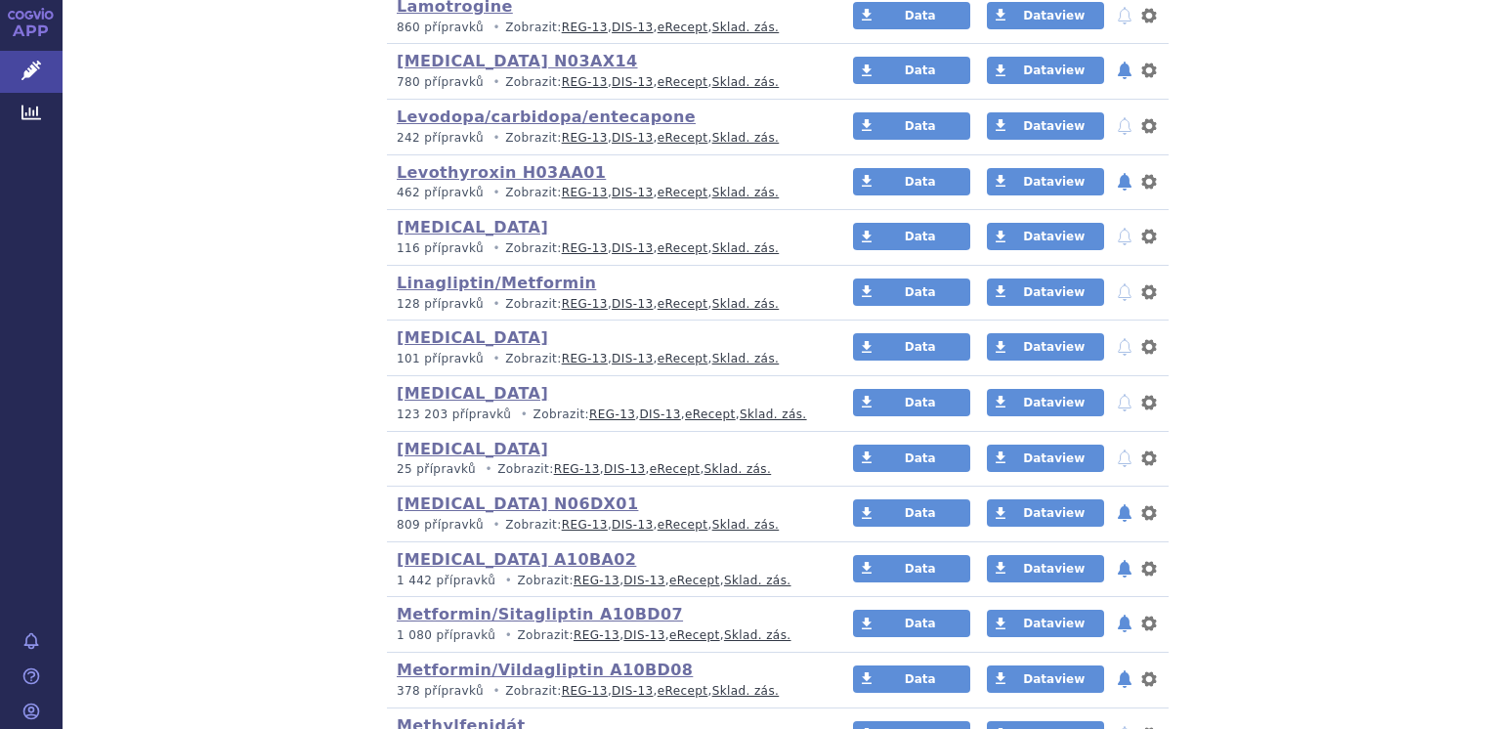
scroll to position [2345, 0]
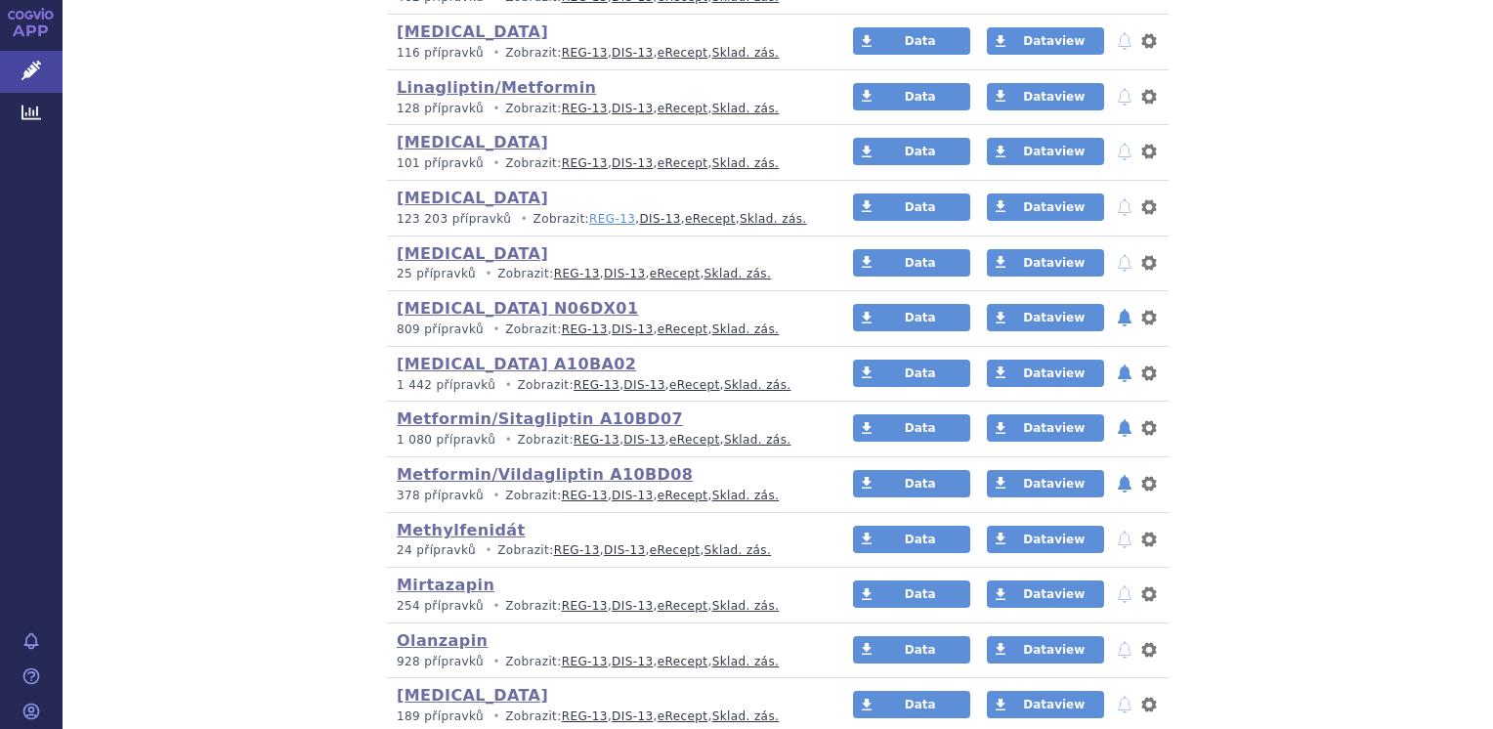
click at [590, 213] on link "REG-13" at bounding box center [612, 219] width 46 height 14
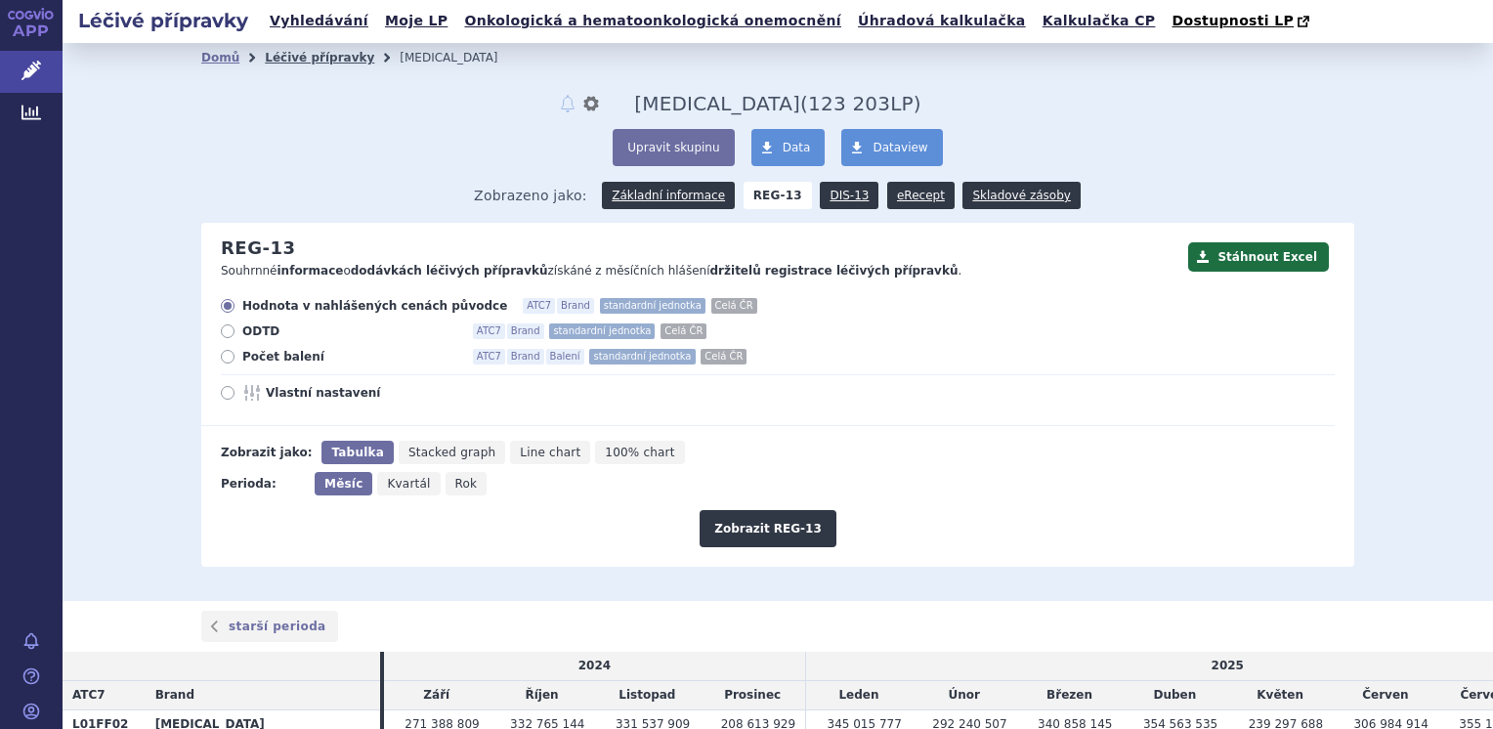
click at [317, 61] on link "Léčivé přípravky" at bounding box center [319, 58] width 109 height 14
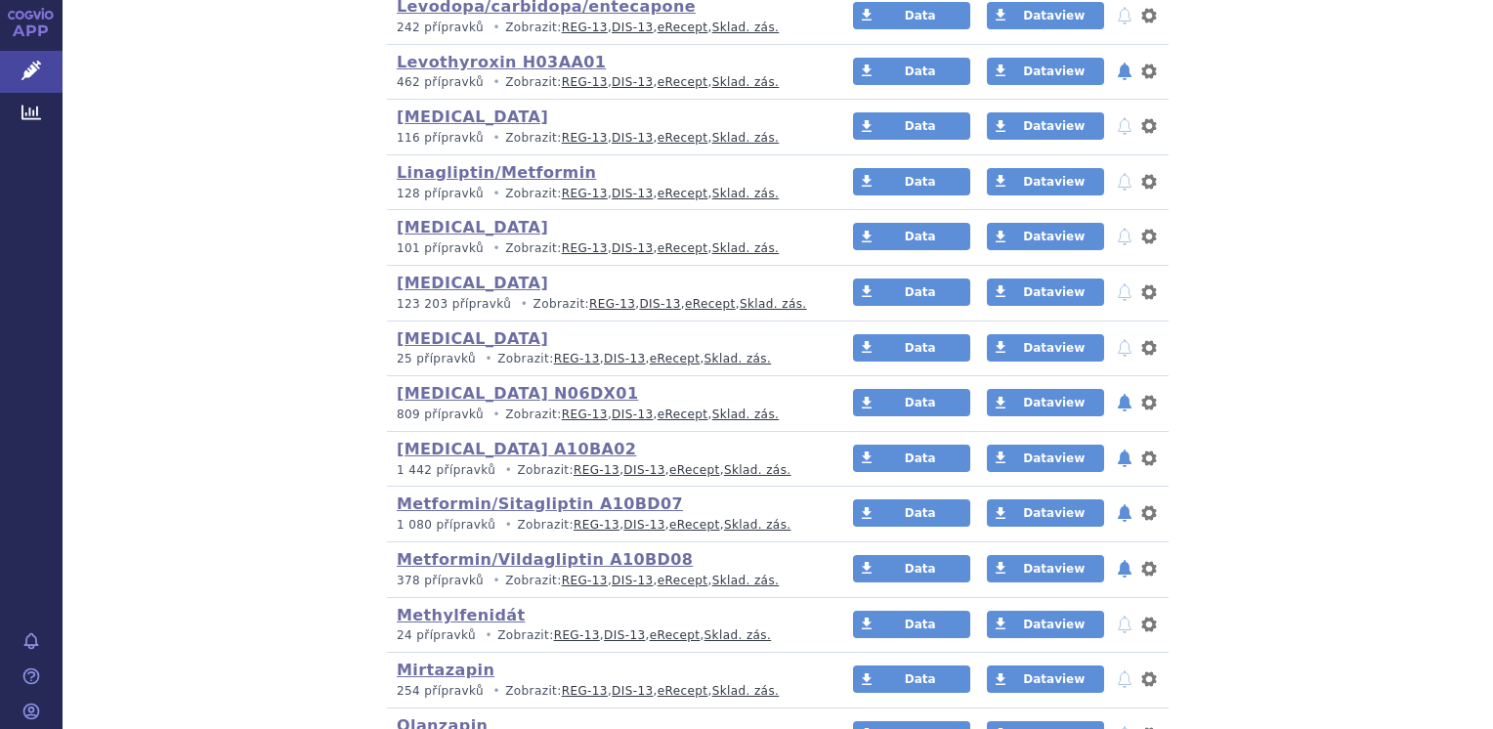
scroll to position [2247, 0]
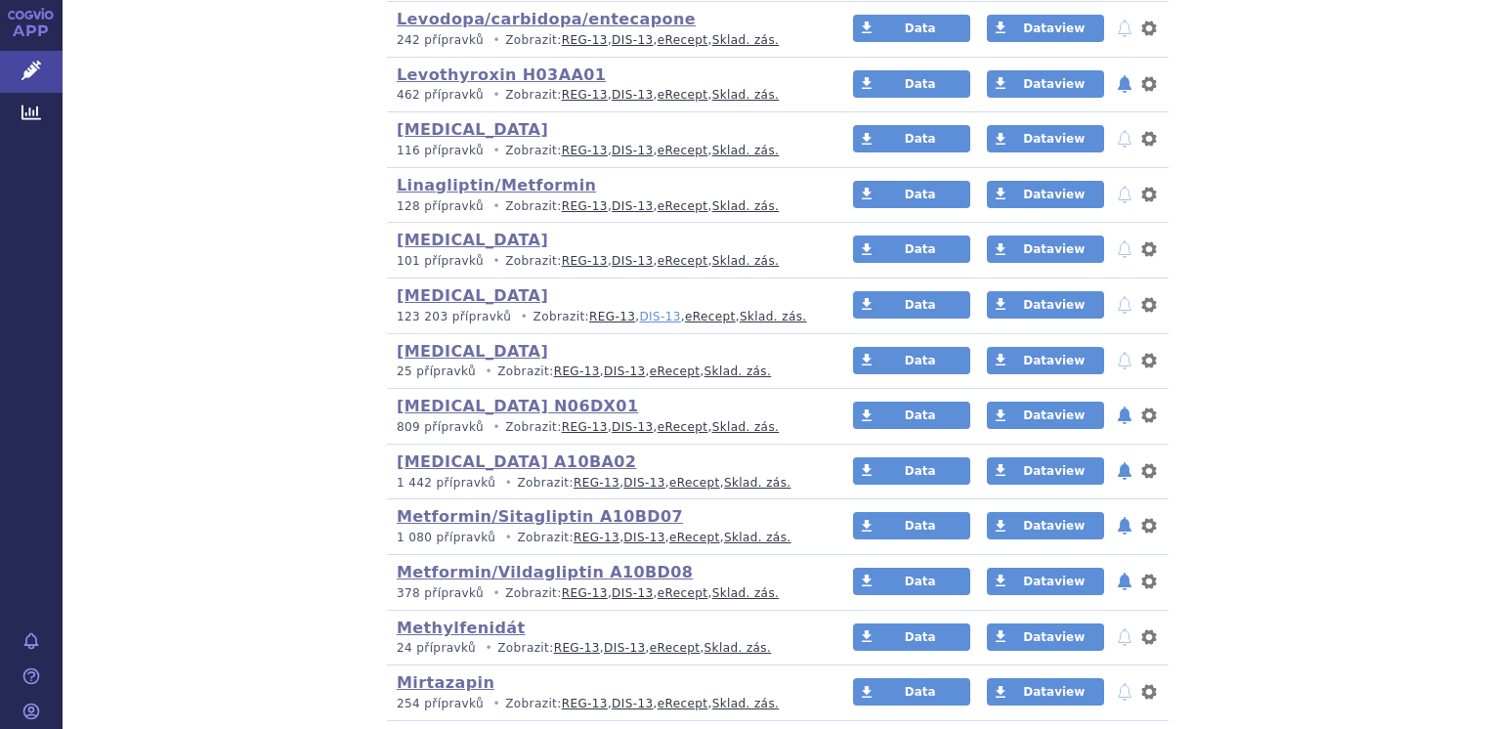
click at [639, 315] on link "DIS-13" at bounding box center [659, 317] width 41 height 14
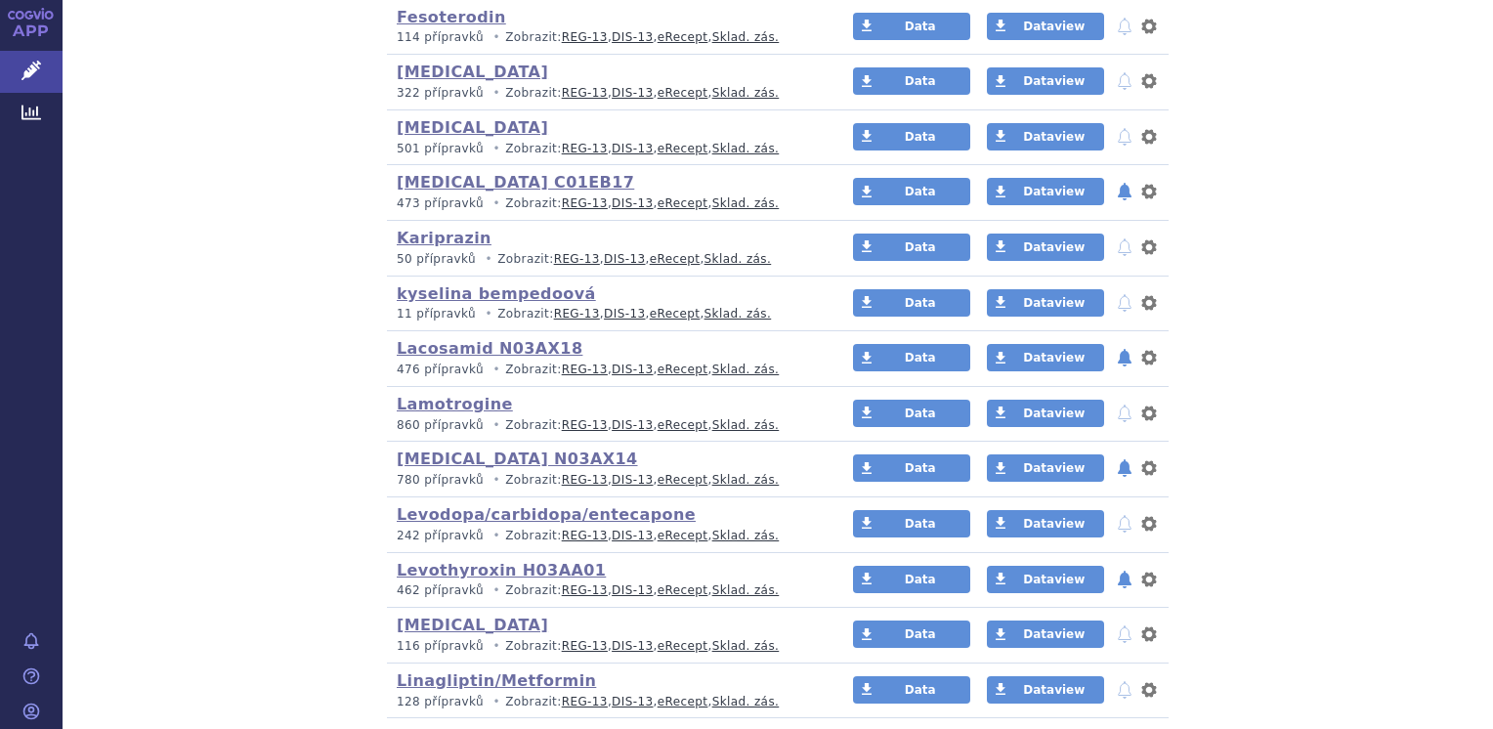
scroll to position [1856, 0]
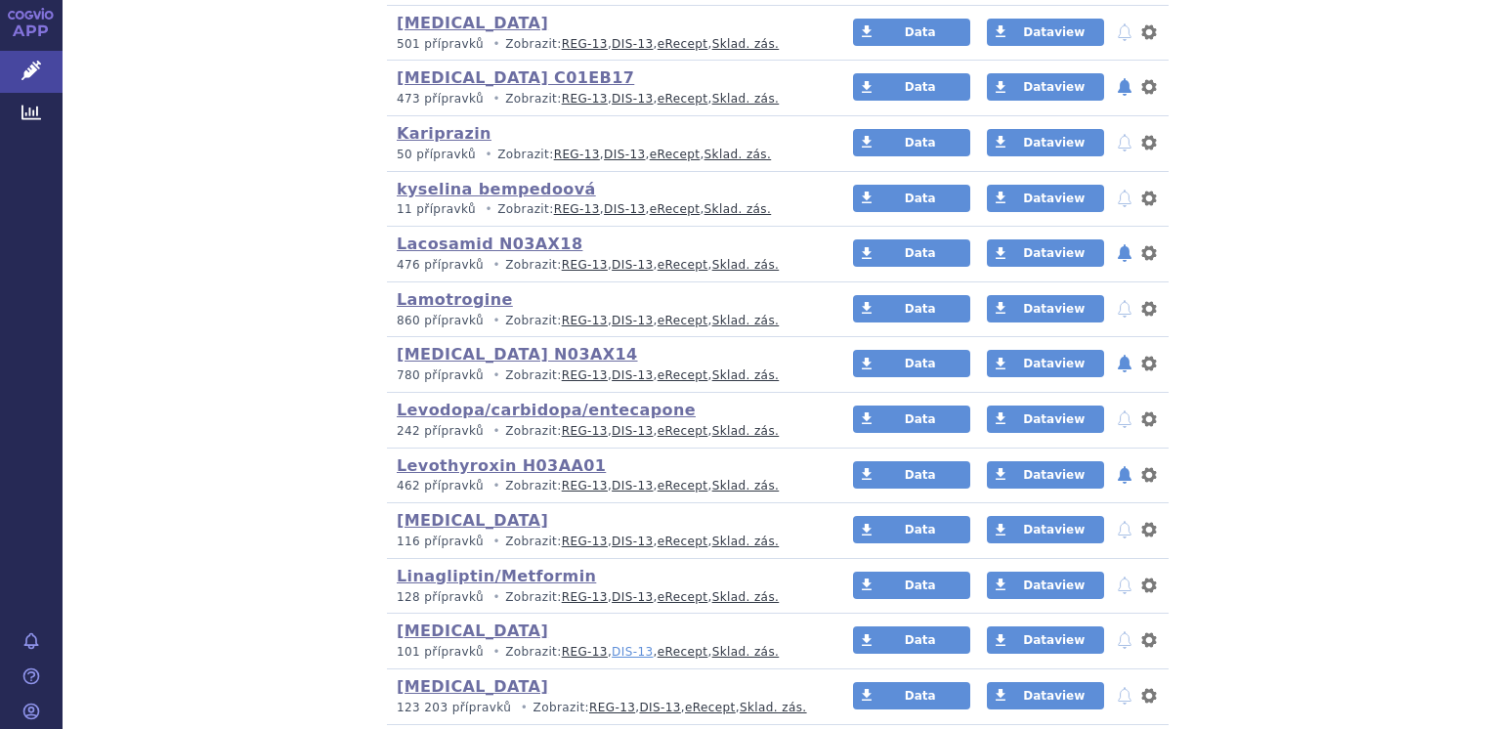
click at [614, 645] on link "DIS-13" at bounding box center [632, 652] width 41 height 14
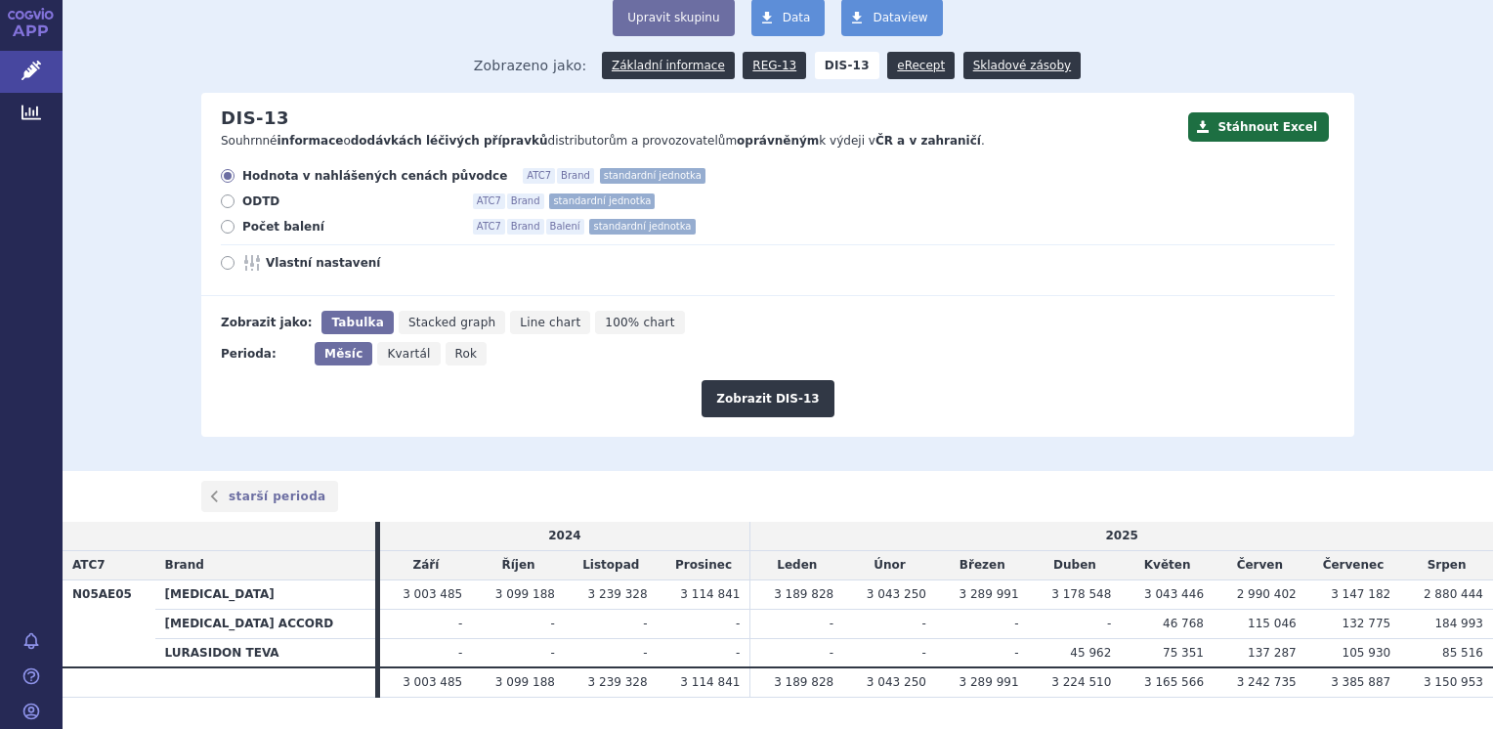
scroll to position [176, 0]
